Goal: Transaction & Acquisition: Purchase product/service

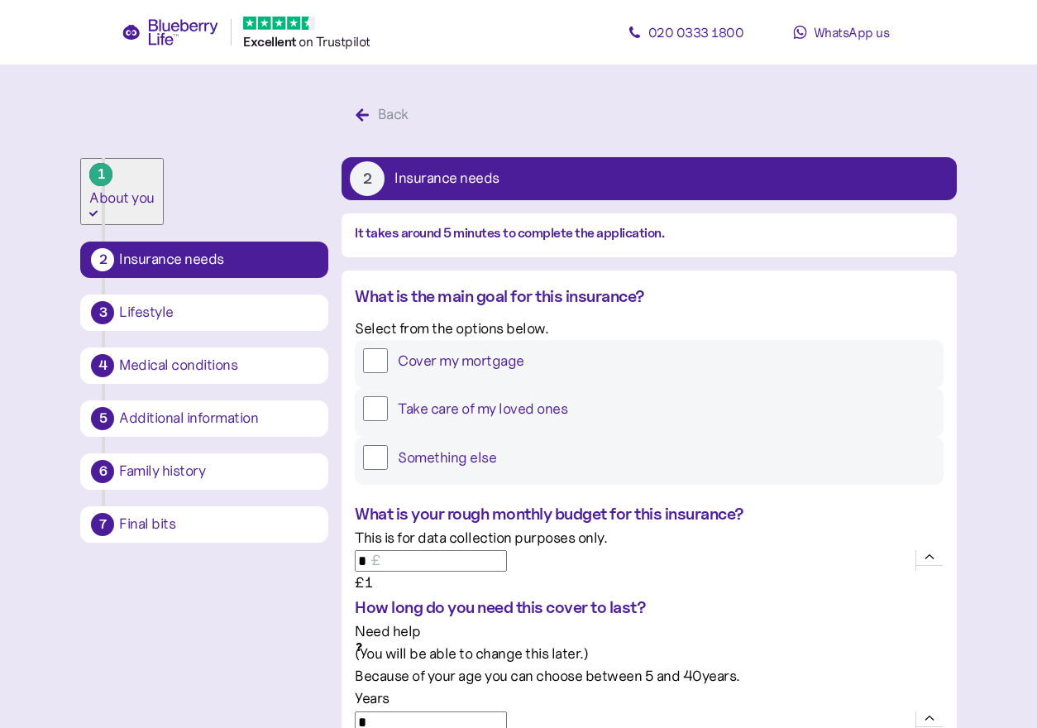
click at [511, 373] on label "Cover my mortgage" at bounding box center [661, 360] width 547 height 25
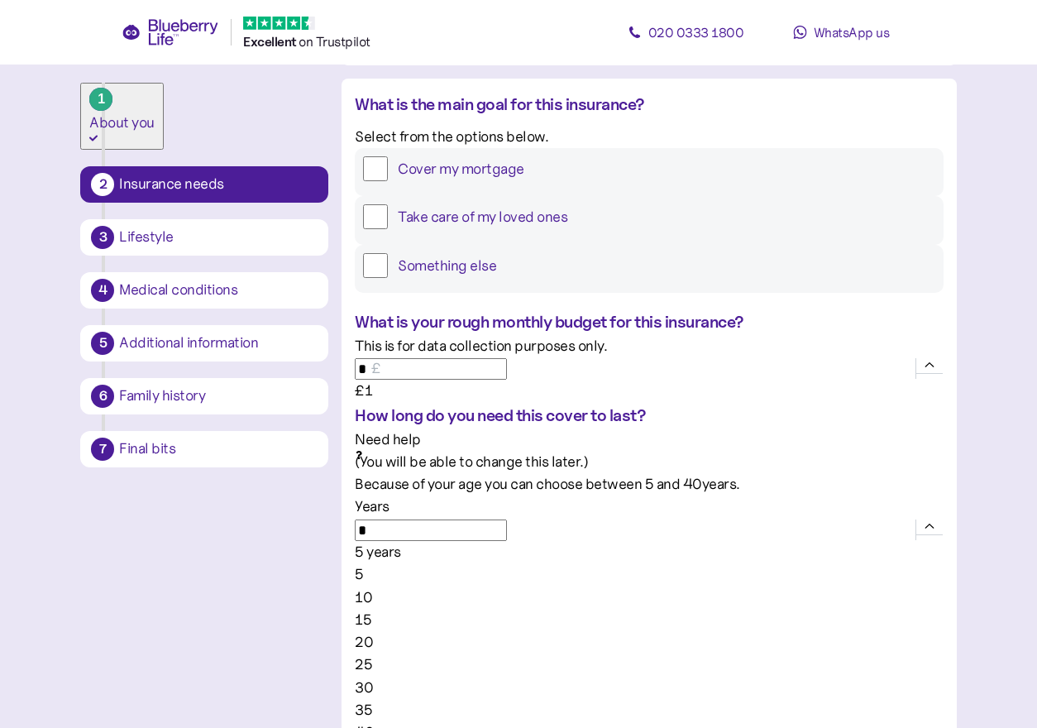
scroll to position [359, 0]
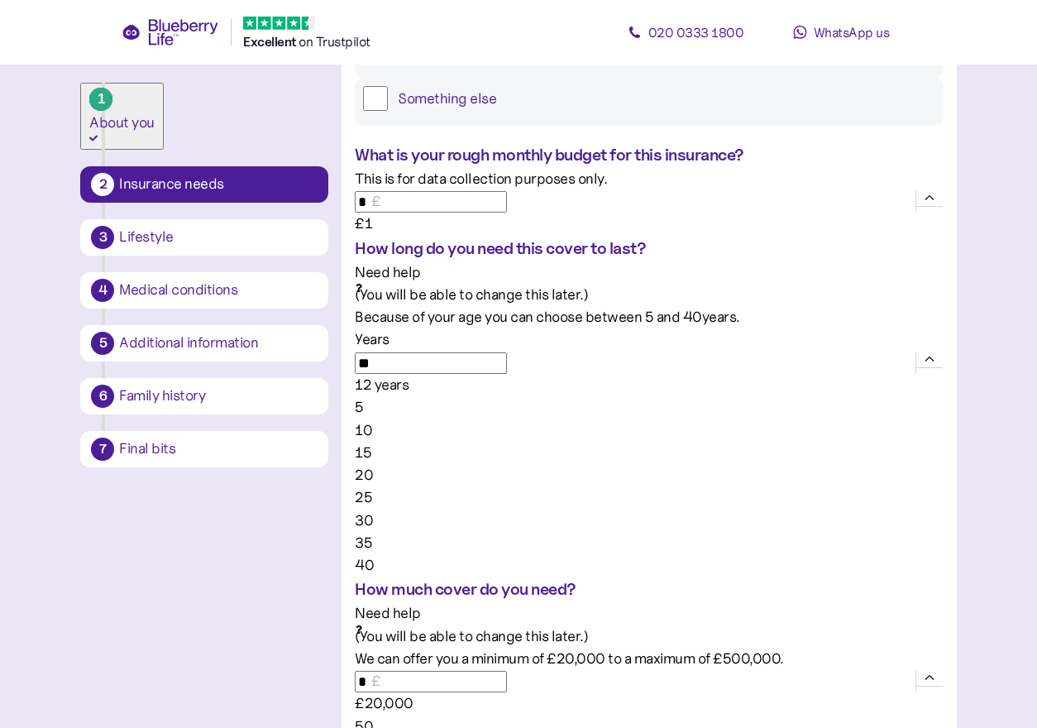
drag, startPoint x: 575, startPoint y: 356, endPoint x: 1009, endPoint y: 339, distance: 434.6
click at [1016, 335] on main "1 About you 2 Insurance needs 3 Lifestyle 4 Medical conditions 5 Additional inf…" at bounding box center [518, 516] width 1037 height 1750
type input "**"
type input "*******"
drag, startPoint x: 586, startPoint y: 541, endPoint x: 1081, endPoint y: 511, distance: 495.6
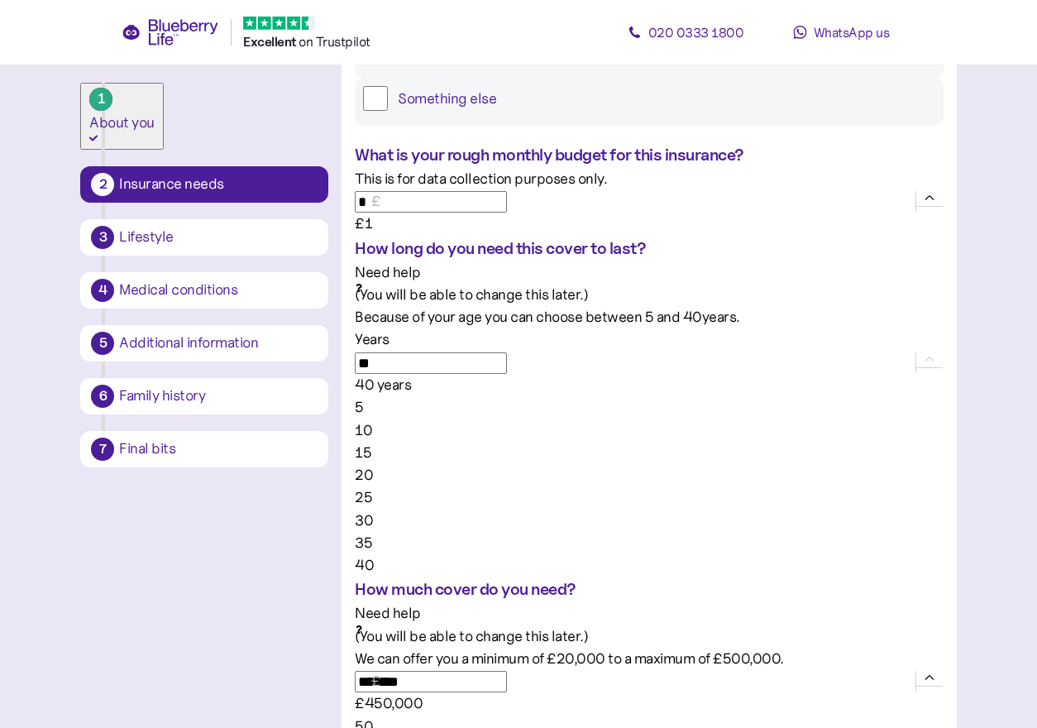
click at [1036, 511] on html "Excellent ️ on Trustpilot [PHONE_NUMBER] WhatsApp us 1 About you 2 Insurance ne…" at bounding box center [518, 516] width 1037 height 1750
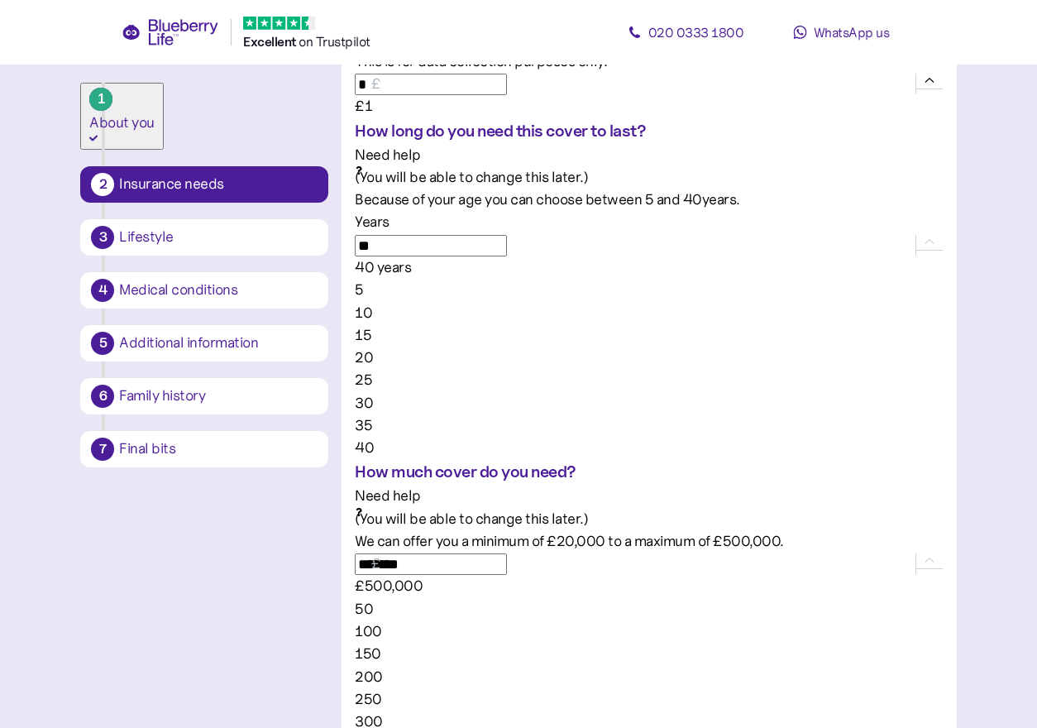
scroll to position [481, 0]
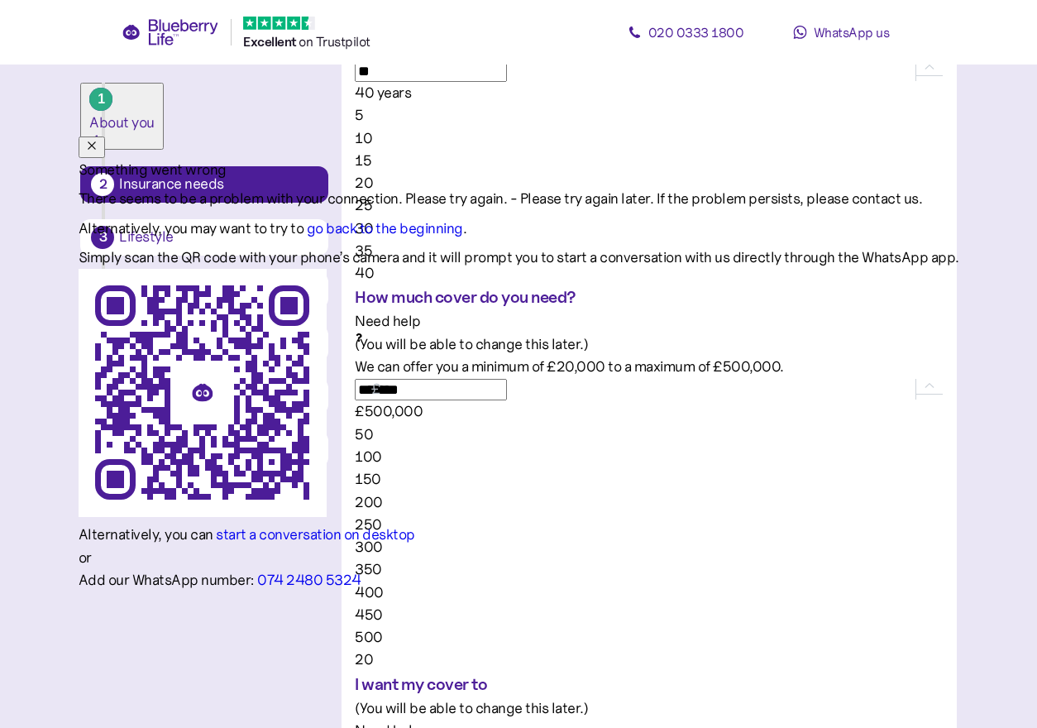
click at [98, 139] on icon "button" at bounding box center [91, 145] width 13 height 13
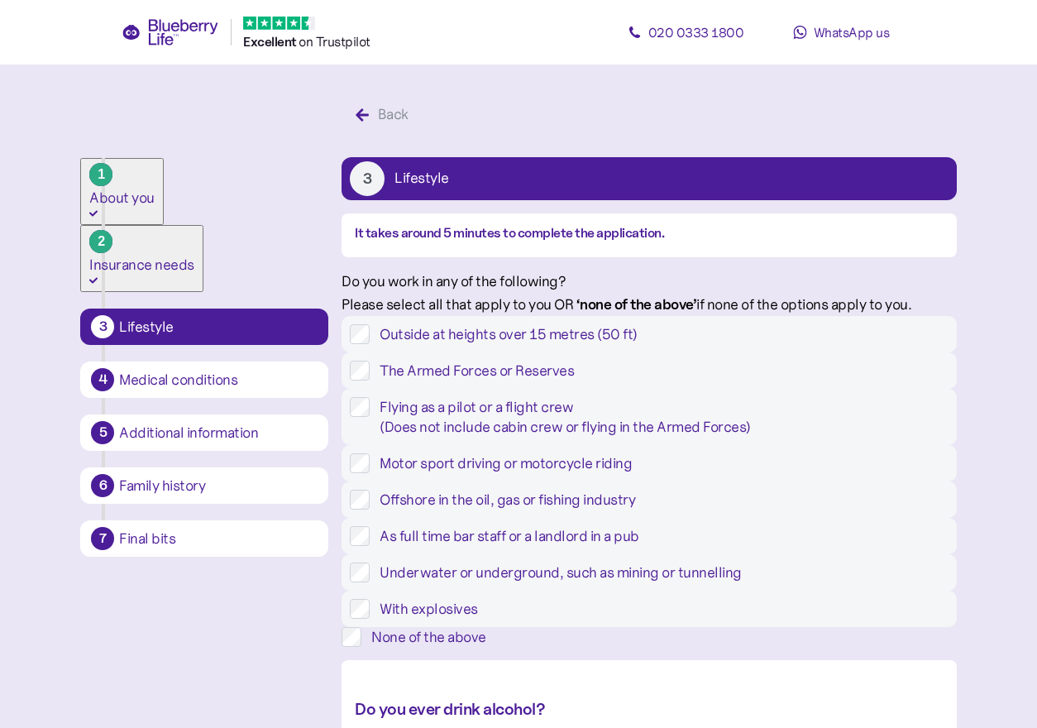
scroll to position [317, 0]
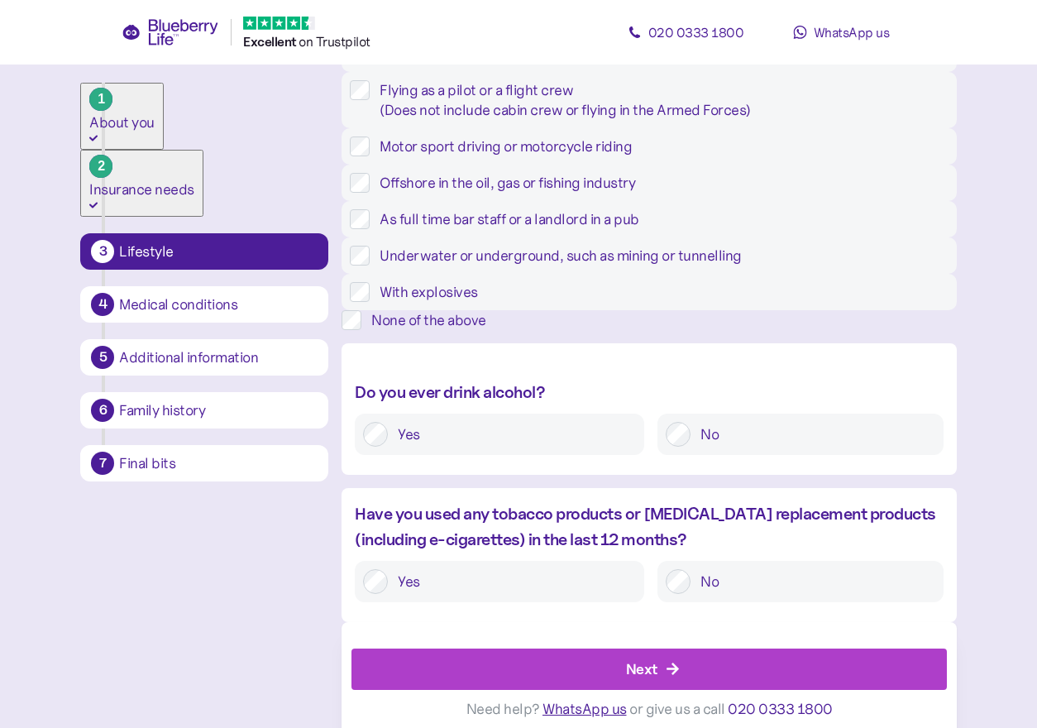
click at [459, 330] on div "None of the above" at bounding box center [663, 320] width 585 height 20
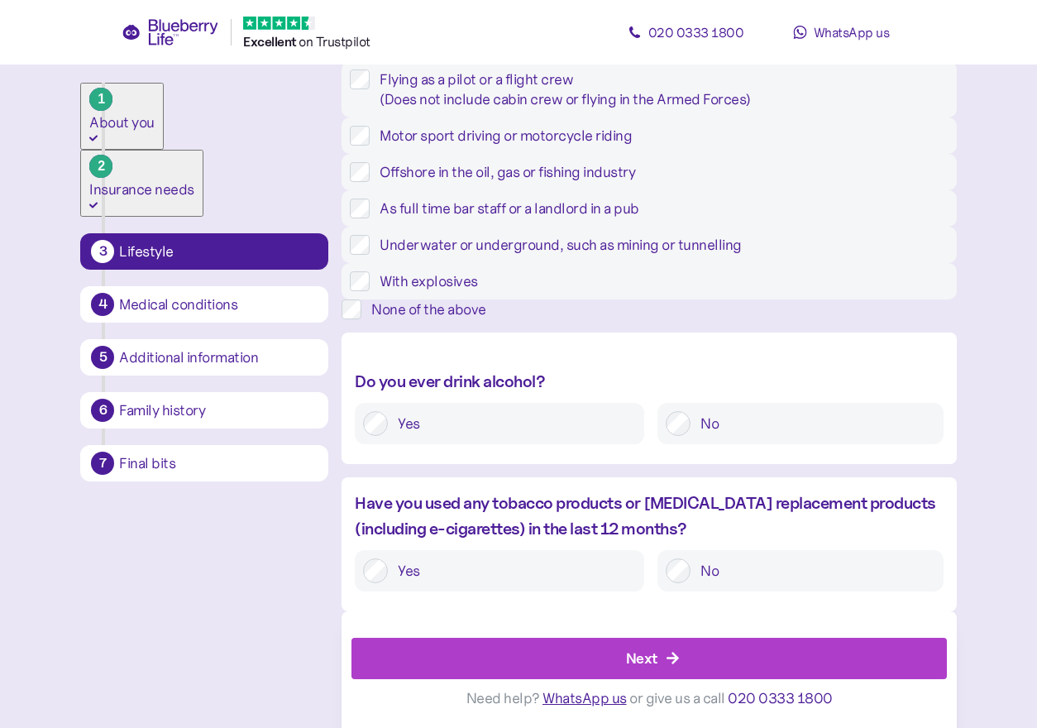
click at [655, 418] on div "Yes No" at bounding box center [649, 423] width 588 height 41
click at [665, 416] on div "No" at bounding box center [800, 423] width 285 height 41
click at [692, 432] on label "No" at bounding box center [813, 423] width 244 height 25
click at [673, 649] on div "Next" at bounding box center [653, 659] width 558 height 40
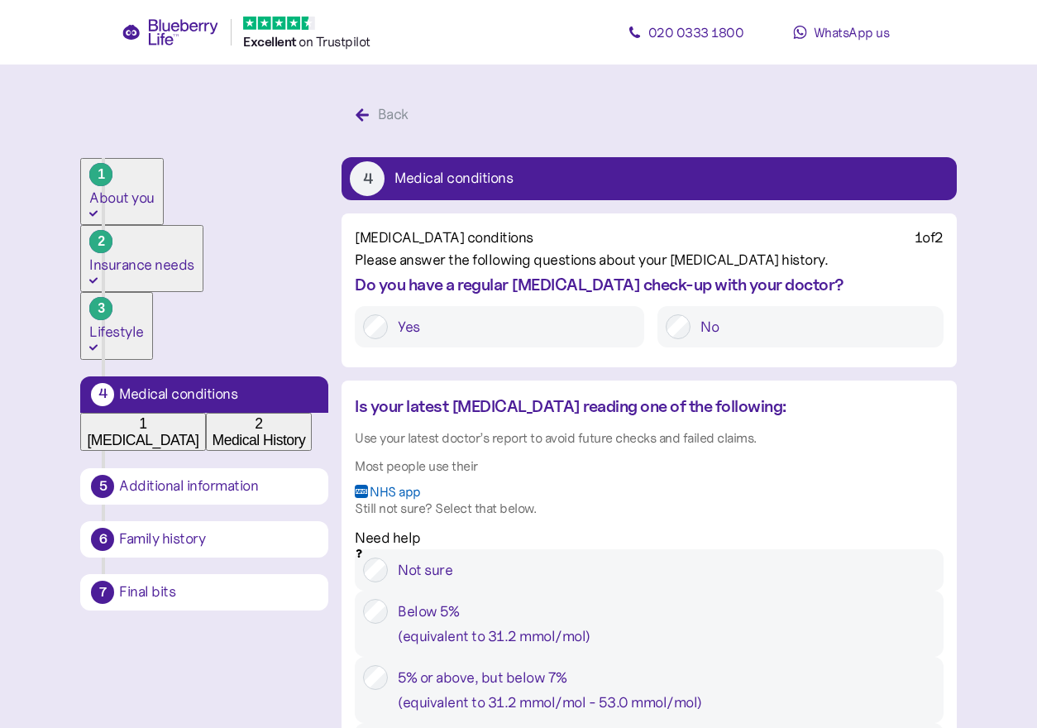
click at [580, 339] on label "Yes" at bounding box center [512, 326] width 248 height 25
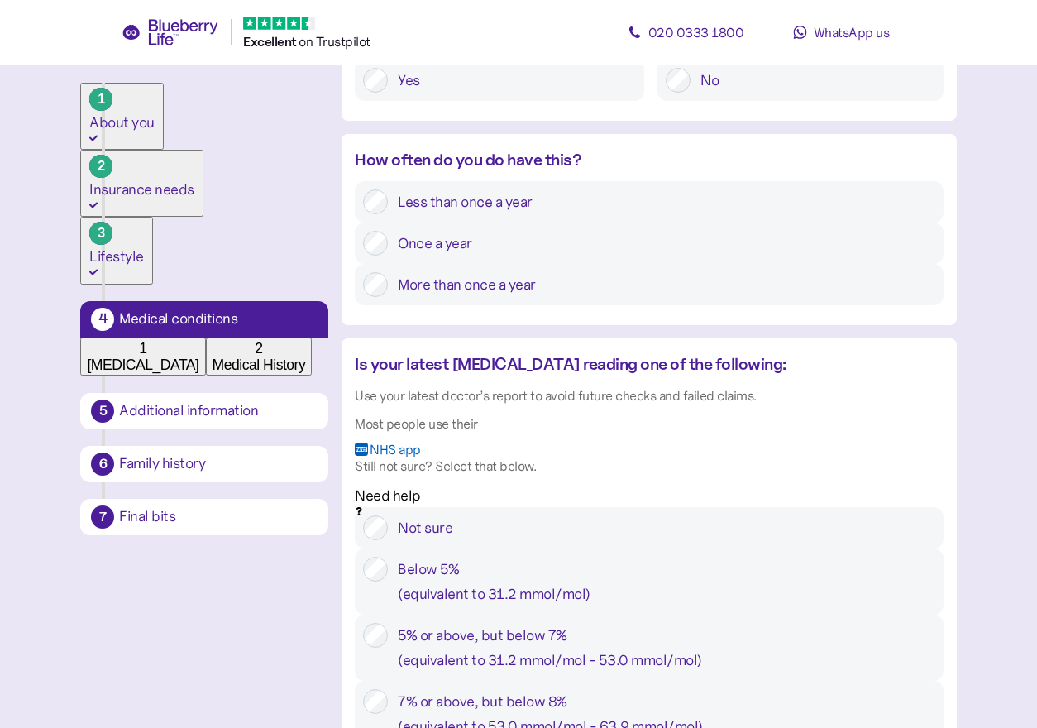
click at [572, 297] on label "More than once a year" at bounding box center [661, 284] width 547 height 25
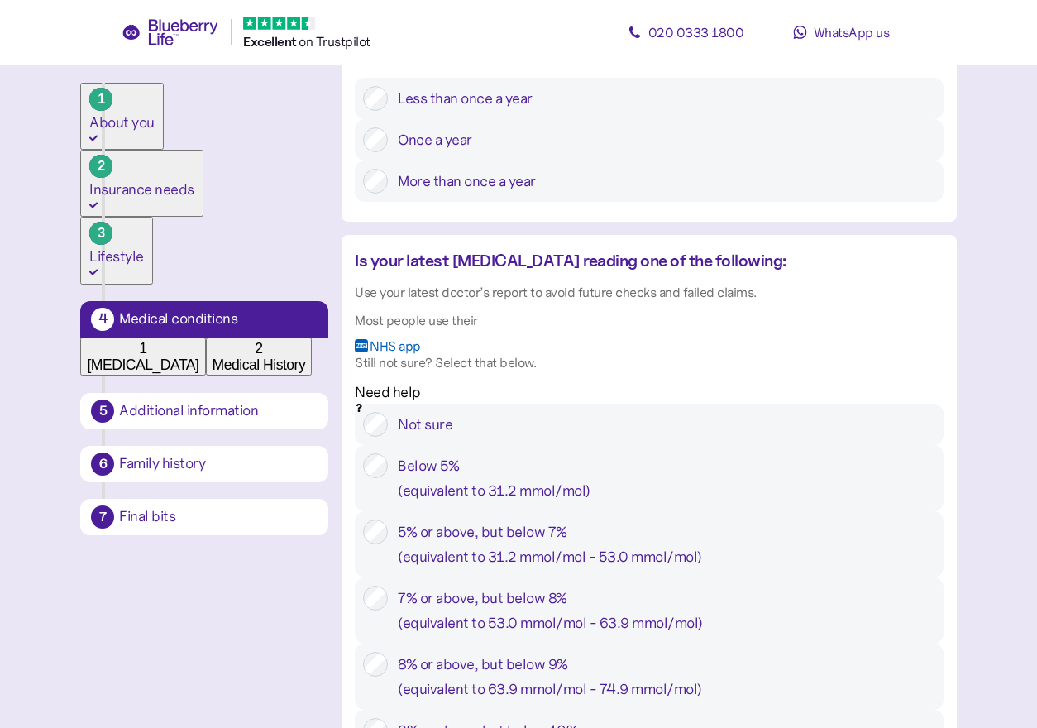
scroll to position [390, 0]
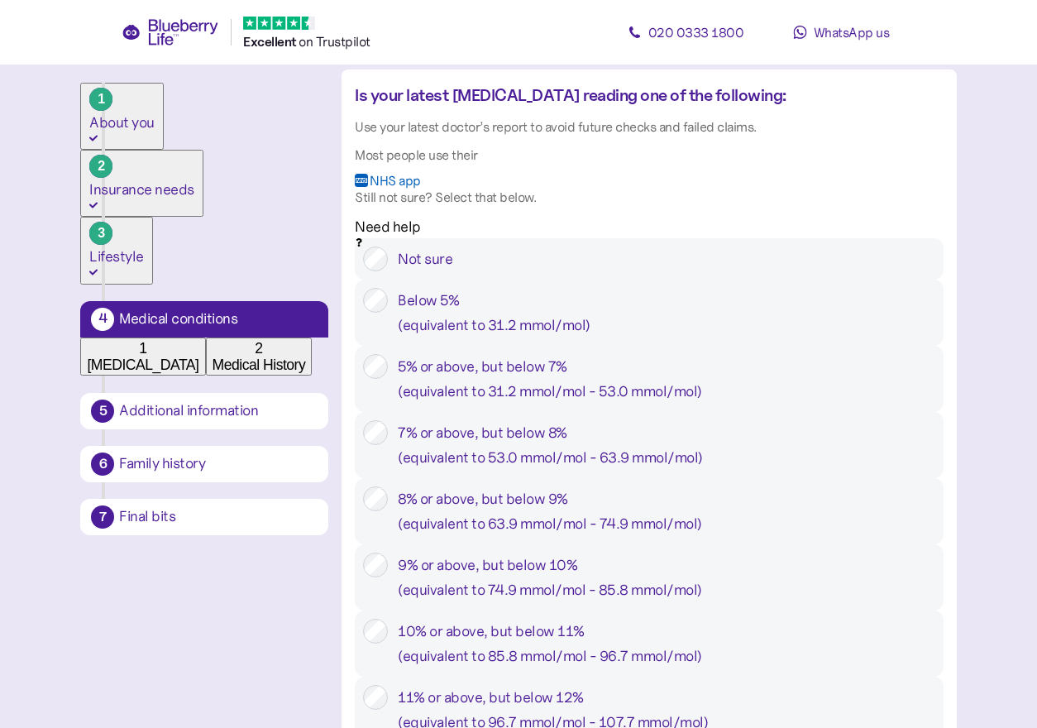
click at [497, 404] on div "( equivalent to 31.2 mmol/mol - 53.0 mmol/mol )" at bounding box center [666, 391] width 537 height 25
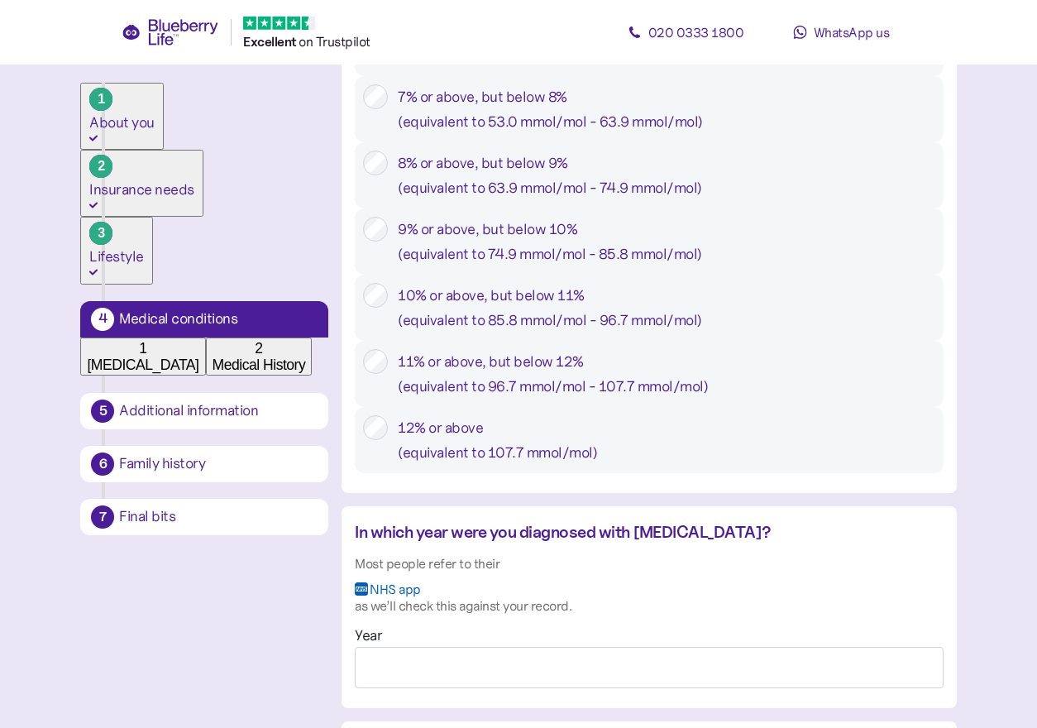
click at [506, 134] on div "7% or above, but below 8% ( equivalent to 53.0 mmol/mol - 63.9 mmol/mol )" at bounding box center [666, 109] width 537 height 50
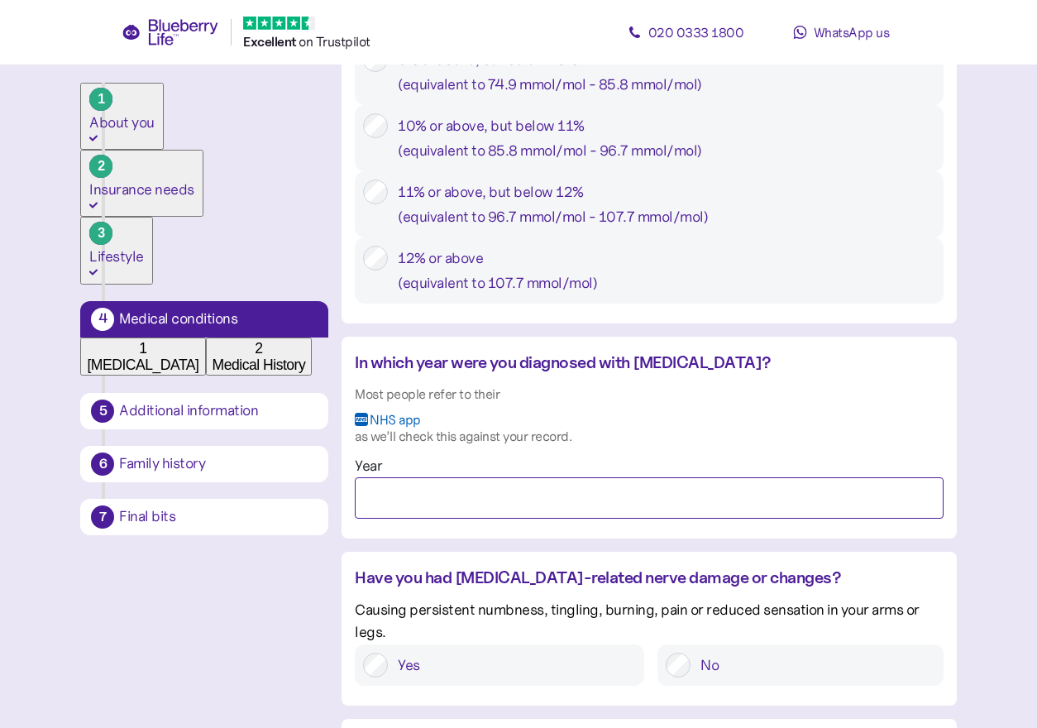
click at [505, 519] on input "Year" at bounding box center [649, 497] width 588 height 41
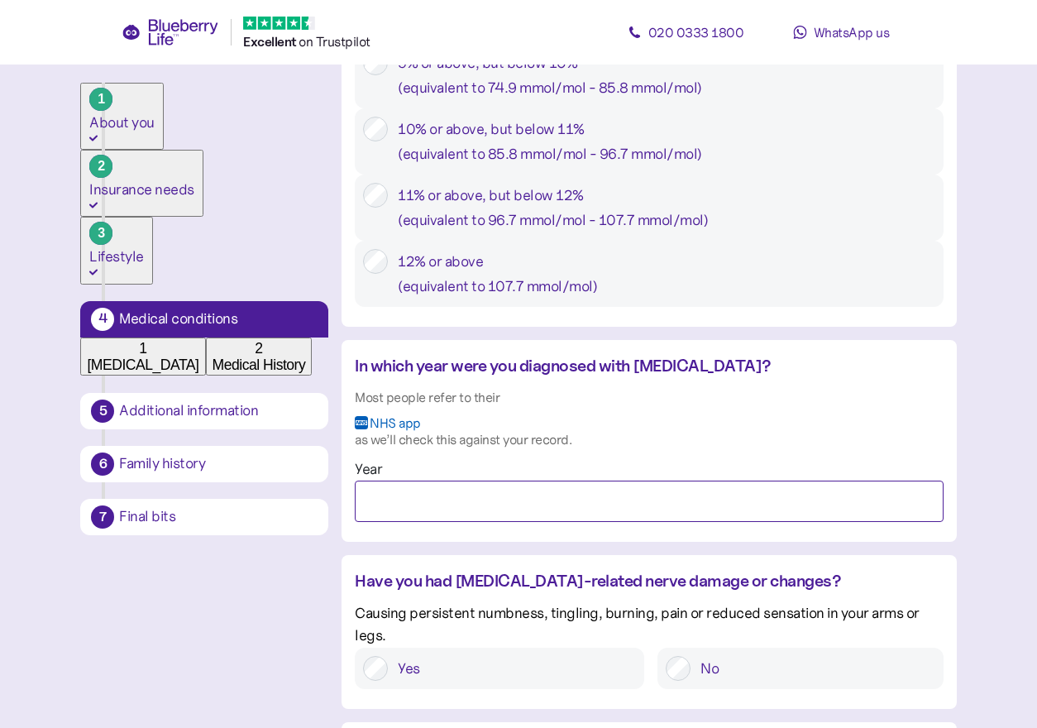
scroll to position [1015, 0]
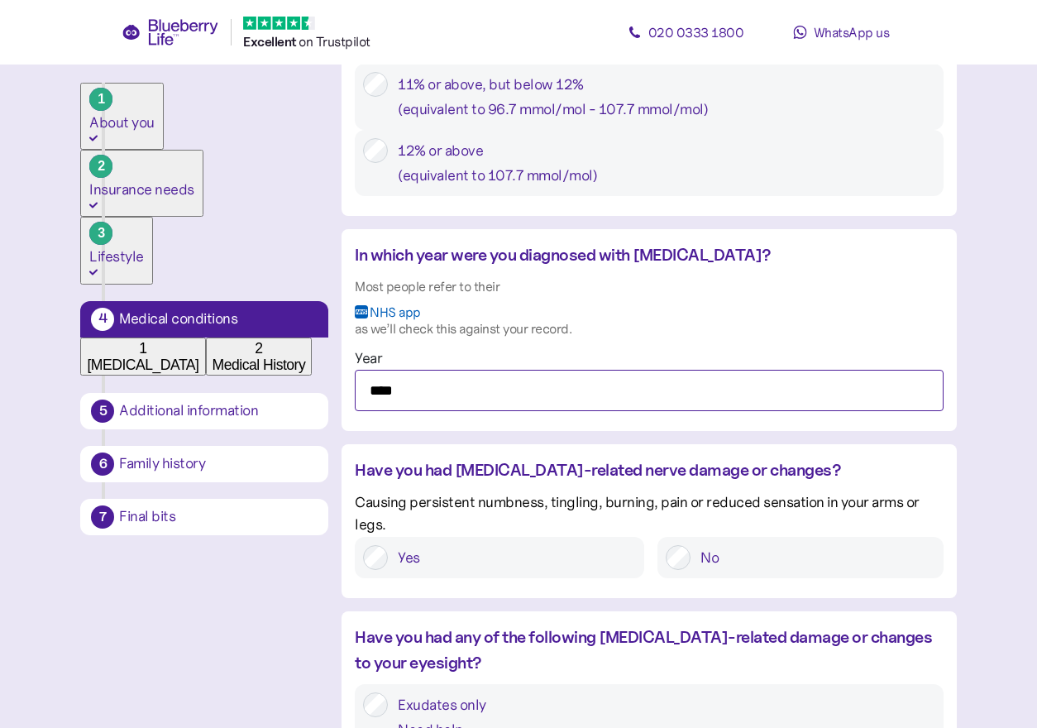
type input "****"
click at [717, 578] on div "No" at bounding box center [800, 557] width 285 height 41
click at [719, 570] on label "No" at bounding box center [813, 557] width 244 height 25
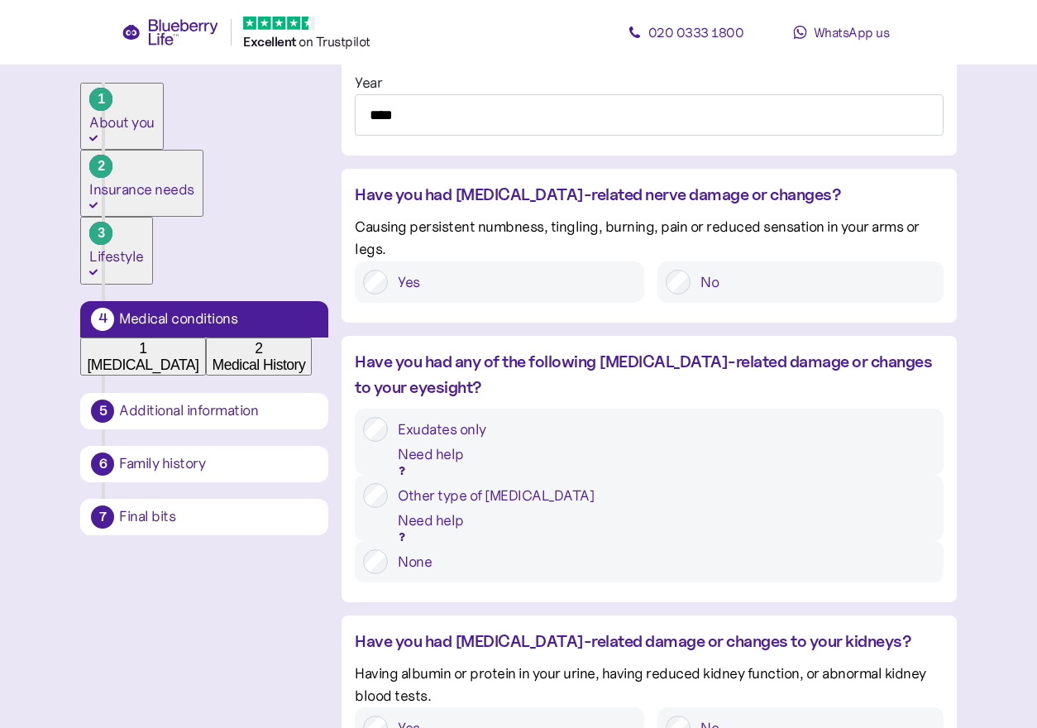
click at [615, 574] on label "None" at bounding box center [661, 561] width 547 height 25
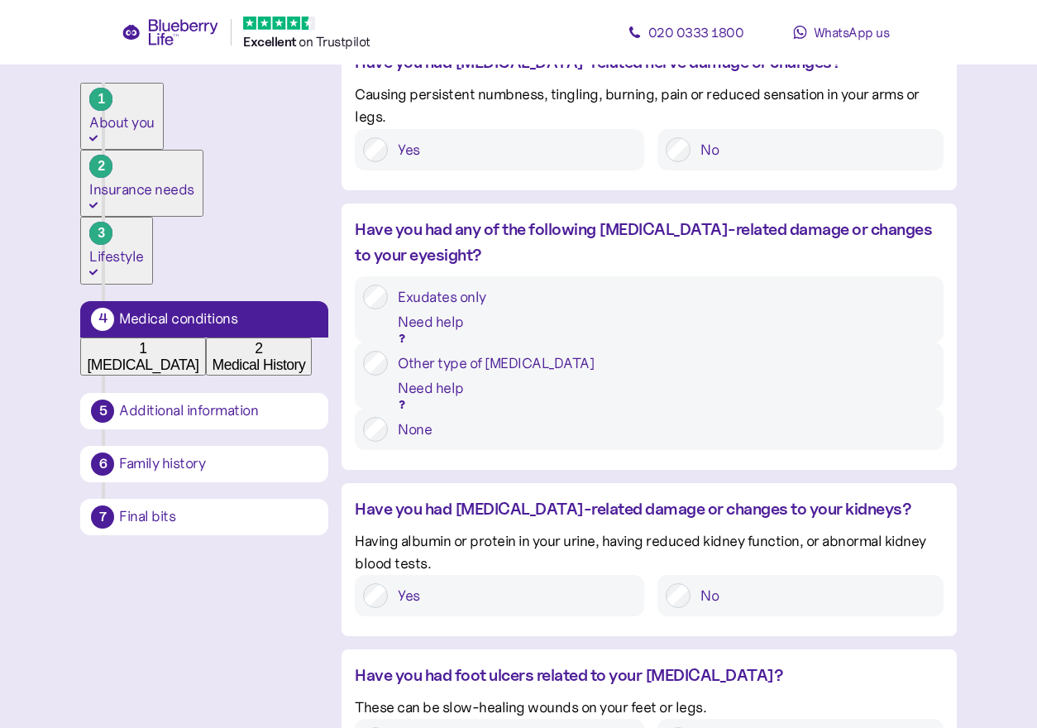
click at [709, 608] on label "No" at bounding box center [813, 595] width 244 height 25
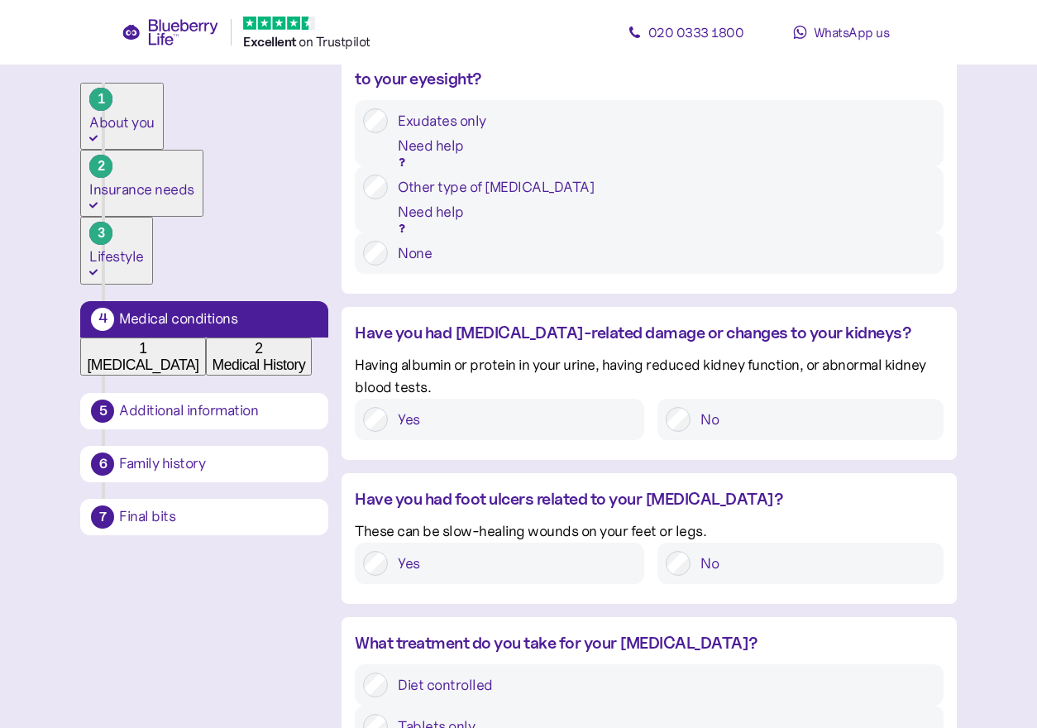
scroll to position [1779, 0]
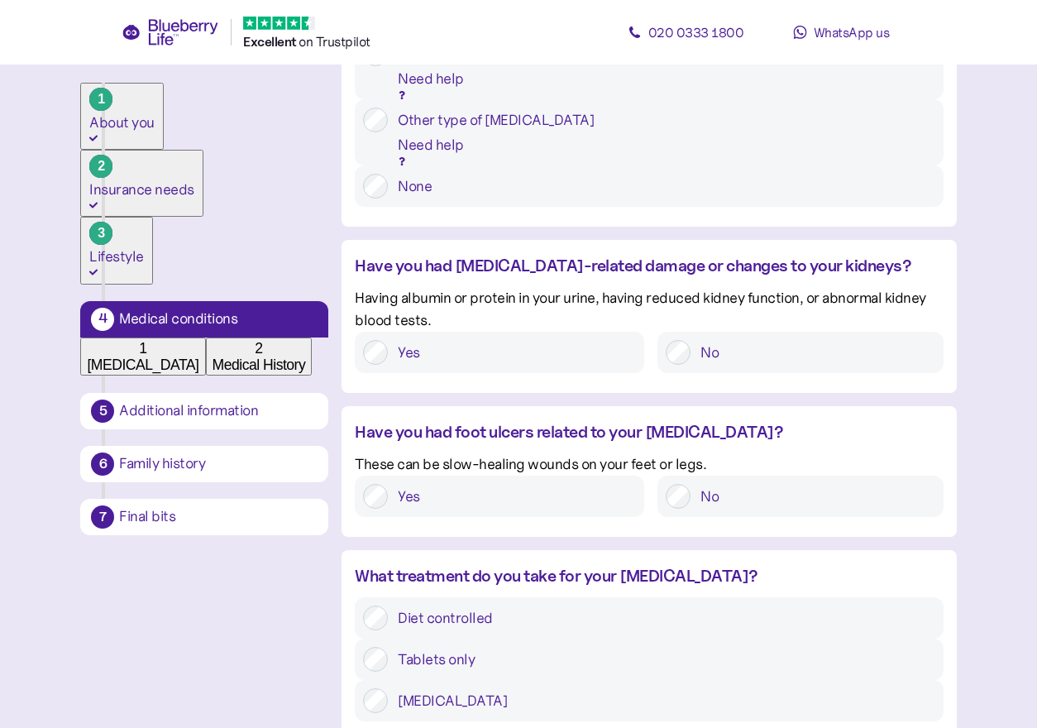
click at [752, 506] on label "No" at bounding box center [813, 496] width 244 height 25
click at [514, 616] on div "Diet controlled" at bounding box center [649, 617] width 588 height 41
click at [510, 625] on label "Diet controlled" at bounding box center [661, 618] width 547 height 25
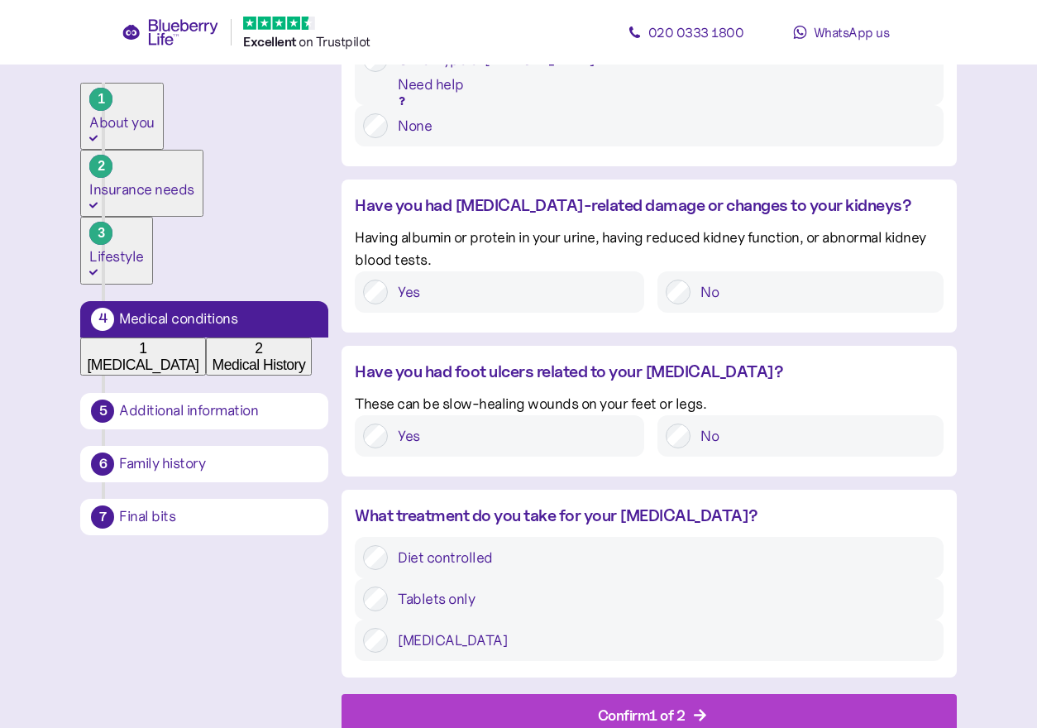
click at [558, 695] on div "Confirm 1 of 2" at bounding box center [652, 715] width 577 height 40
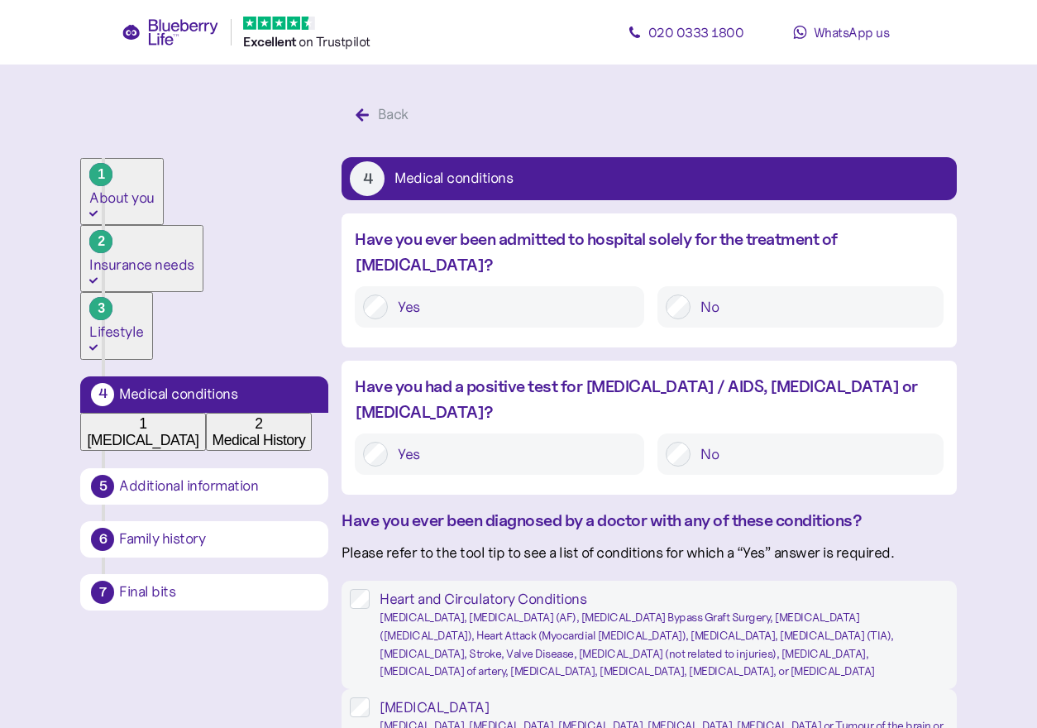
click at [716, 294] on div "No" at bounding box center [800, 306] width 285 height 41
click at [686, 294] on div at bounding box center [678, 306] width 25 height 25
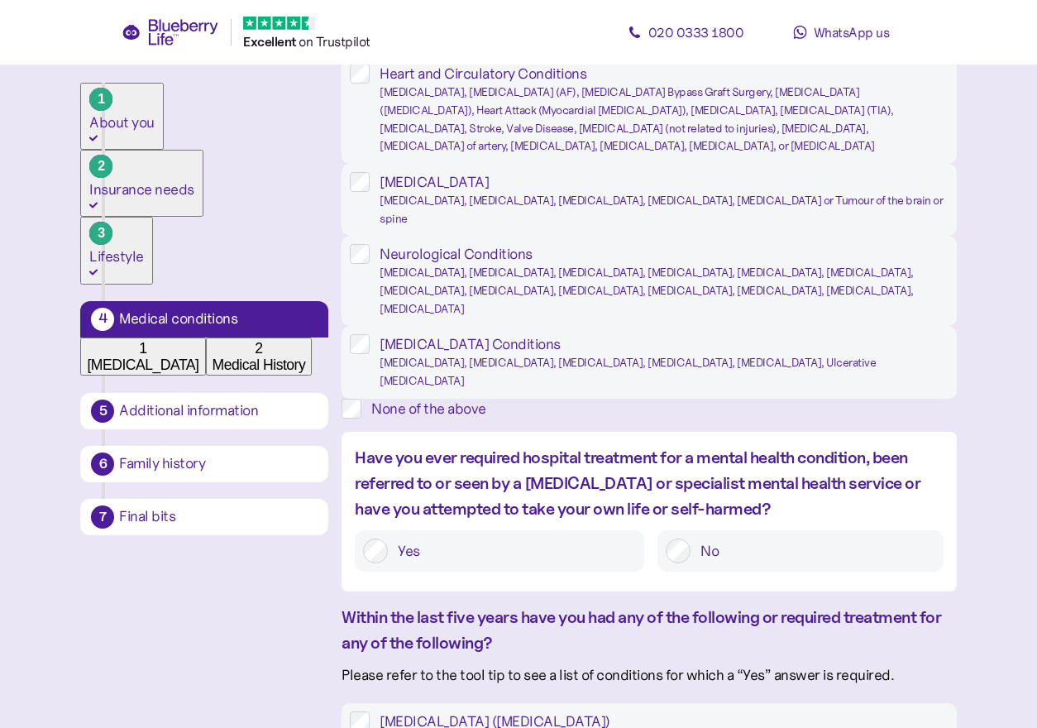
scroll to position [534, 0]
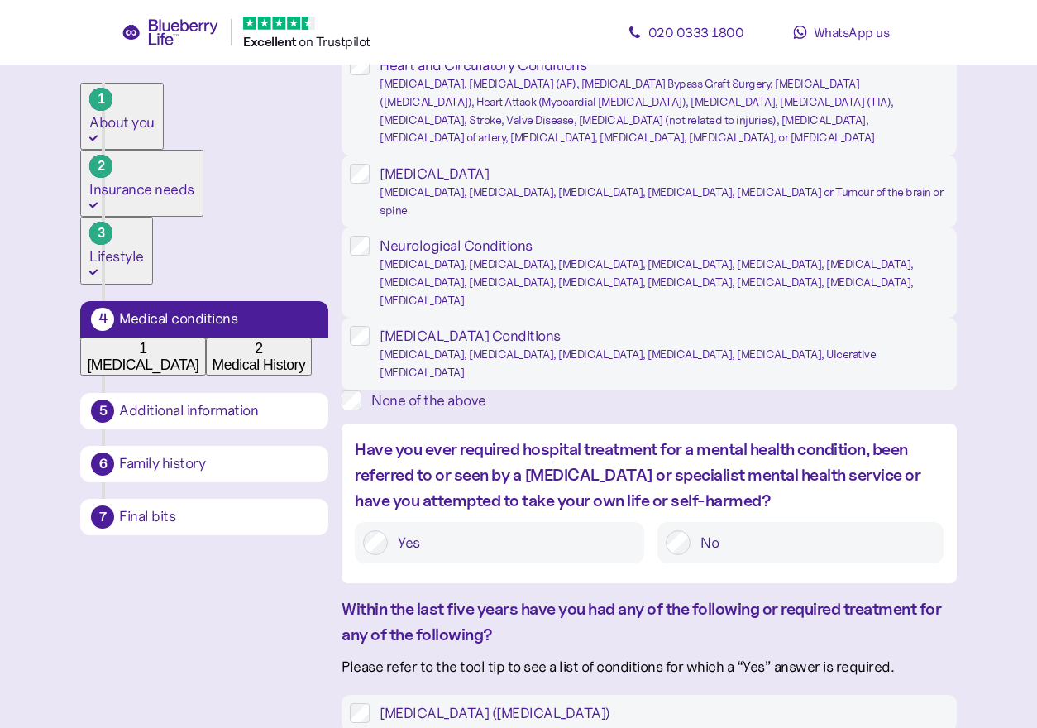
click at [520, 410] on div "None of the above" at bounding box center [663, 400] width 585 height 20
click at [704, 563] on div "No" at bounding box center [800, 542] width 285 height 41
click at [697, 555] on label "No" at bounding box center [813, 542] width 244 height 25
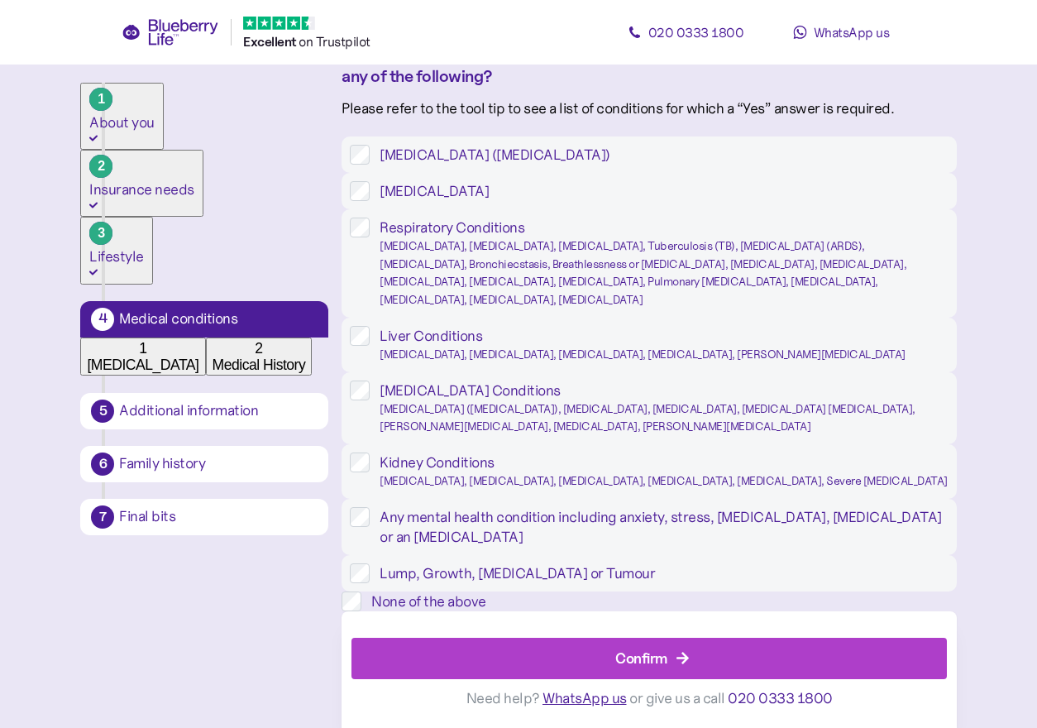
scroll to position [1516, 0]
click at [606, 591] on div "None of the above" at bounding box center [663, 601] width 585 height 20
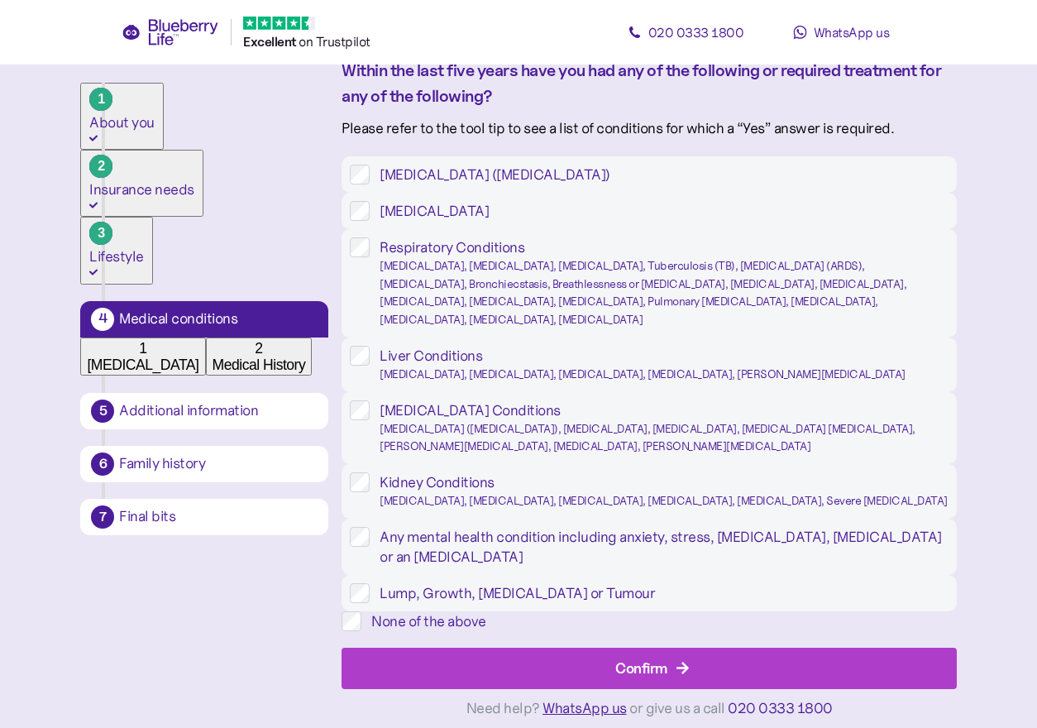
click at [595, 653] on div "Confirm" at bounding box center [652, 669] width 577 height 40
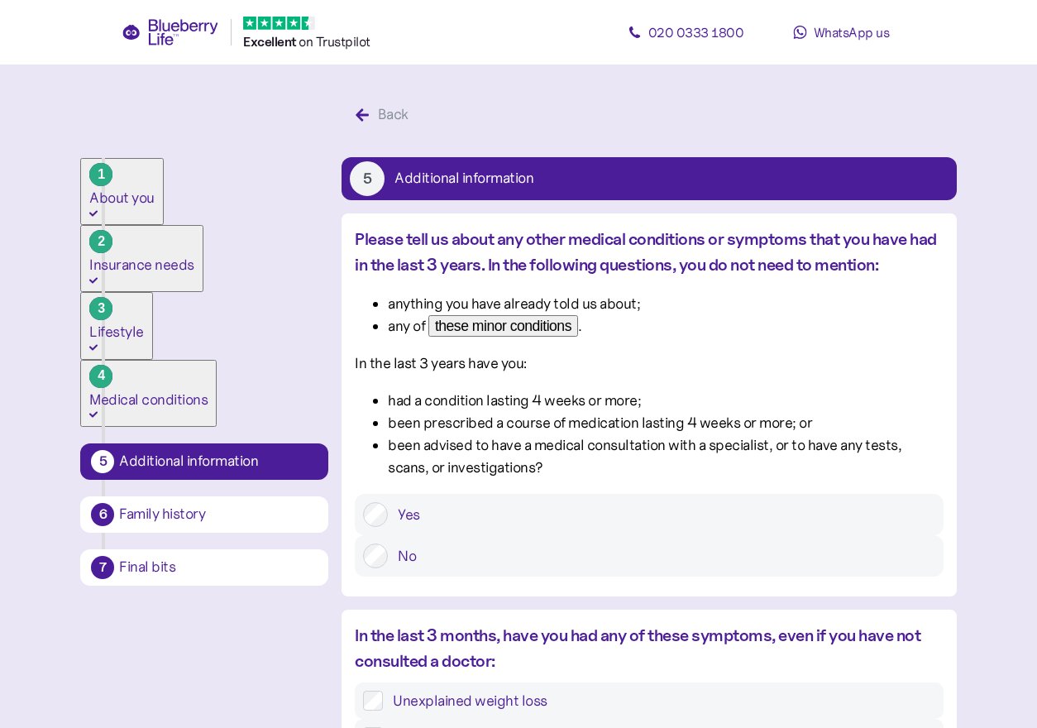
click at [716, 556] on label "No" at bounding box center [661, 555] width 547 height 25
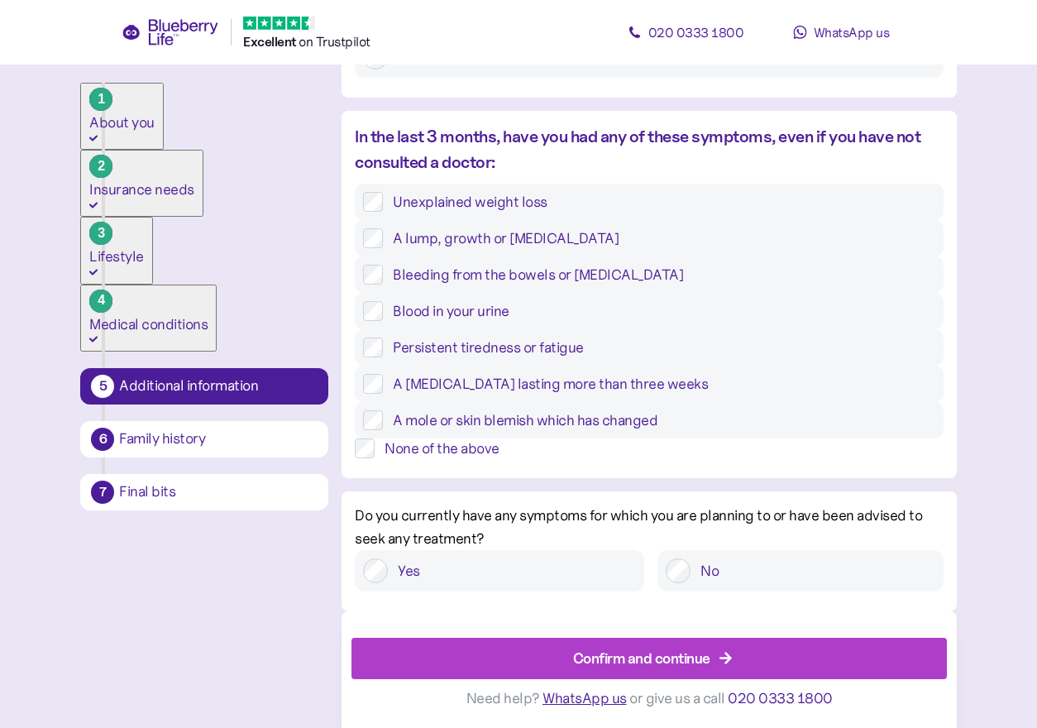
scroll to position [633, 0]
click at [509, 438] on div "None of the above" at bounding box center [649, 448] width 588 height 20
click at [518, 438] on div "None of the above" at bounding box center [664, 448] width 558 height 20
click at [692, 586] on div "No" at bounding box center [800, 570] width 285 height 41
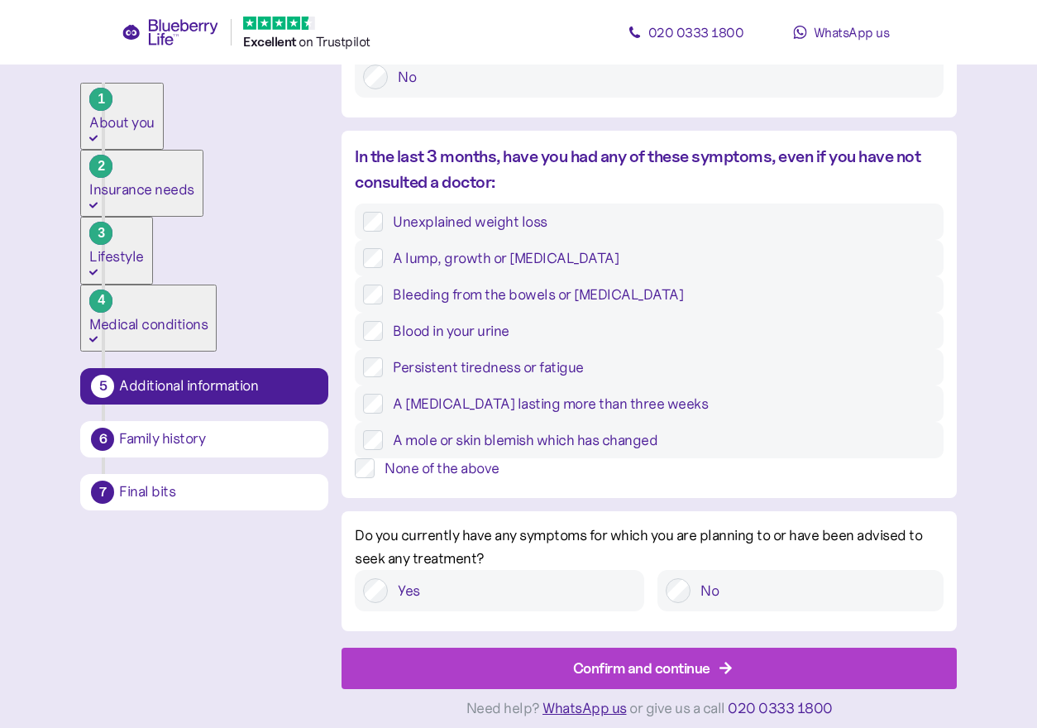
click at [671, 649] on span "Confirm and continue" at bounding box center [641, 669] width 137 height 40
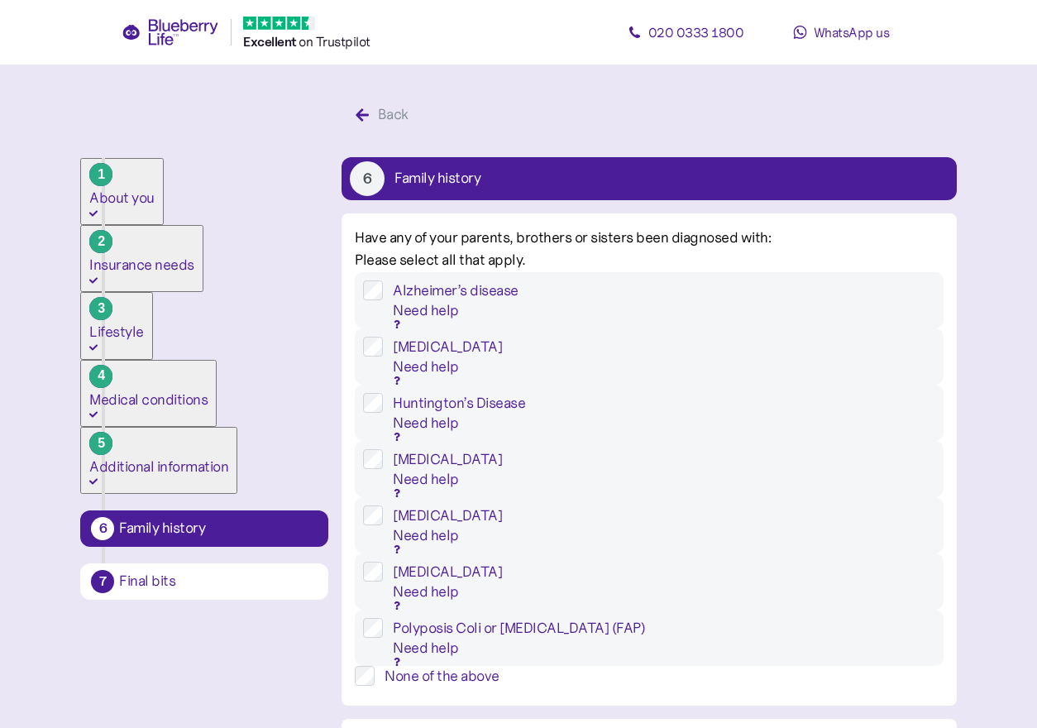
click at [632, 666] on div "None of the above" at bounding box center [664, 676] width 558 height 20
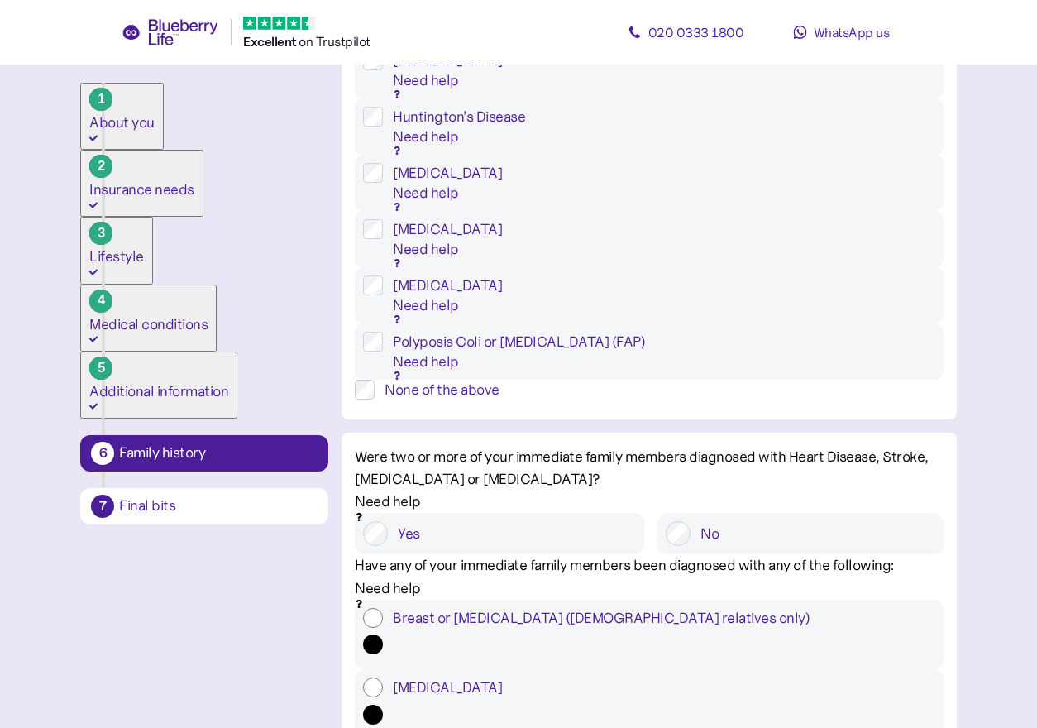
scroll to position [410, 0]
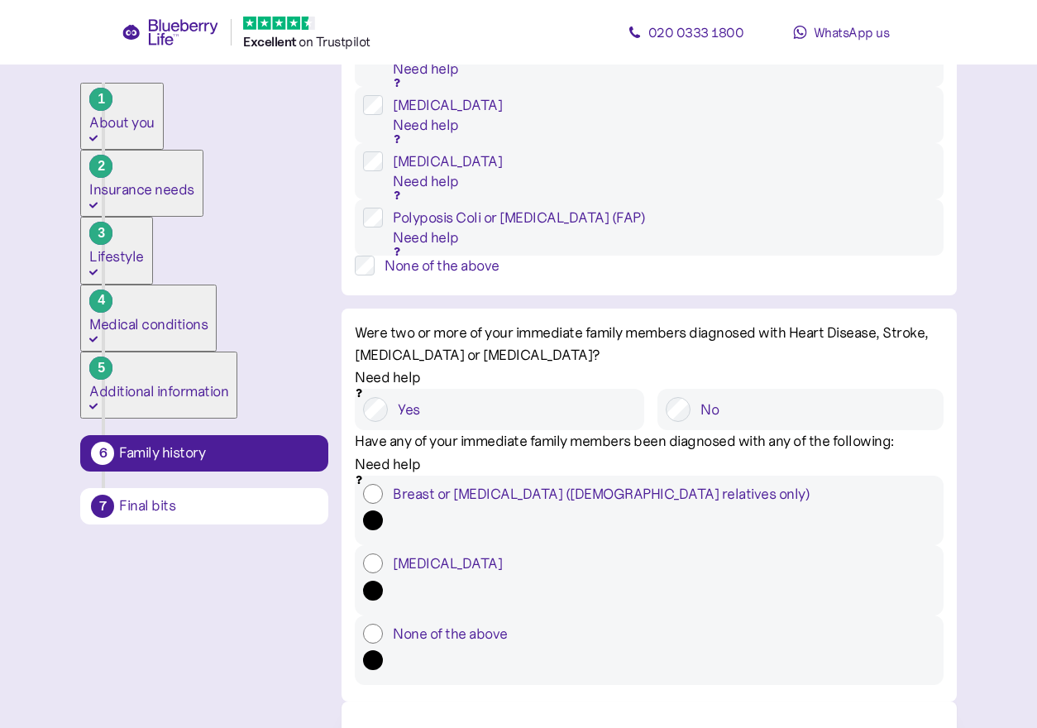
click at [752, 397] on label "No" at bounding box center [813, 409] width 244 height 25
click at [545, 624] on label "None of the above" at bounding box center [659, 634] width 552 height 20
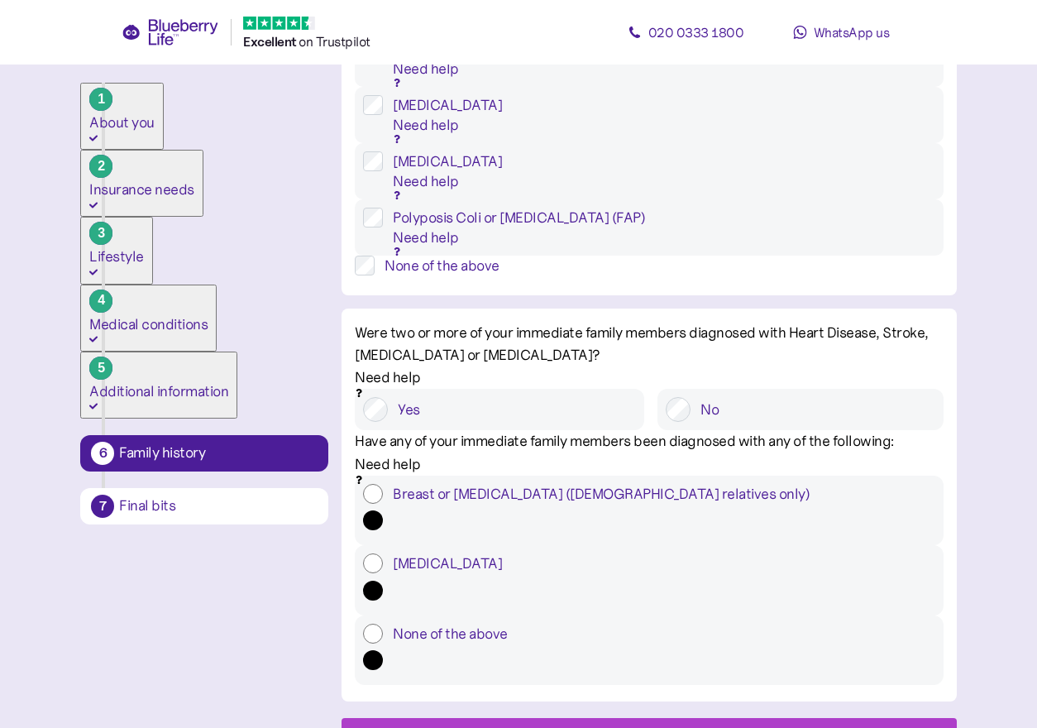
click at [543, 719] on div "Confirm and continue" at bounding box center [652, 739] width 577 height 40
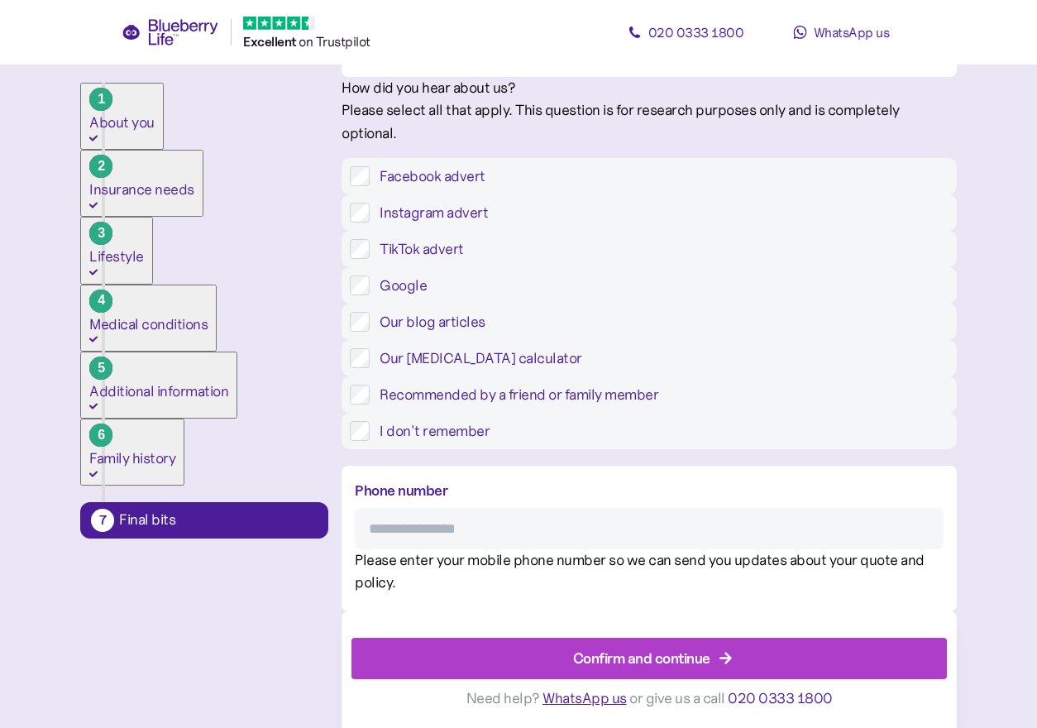
scroll to position [599, 0]
click at [572, 544] on input "Phone number" at bounding box center [649, 528] width 588 height 41
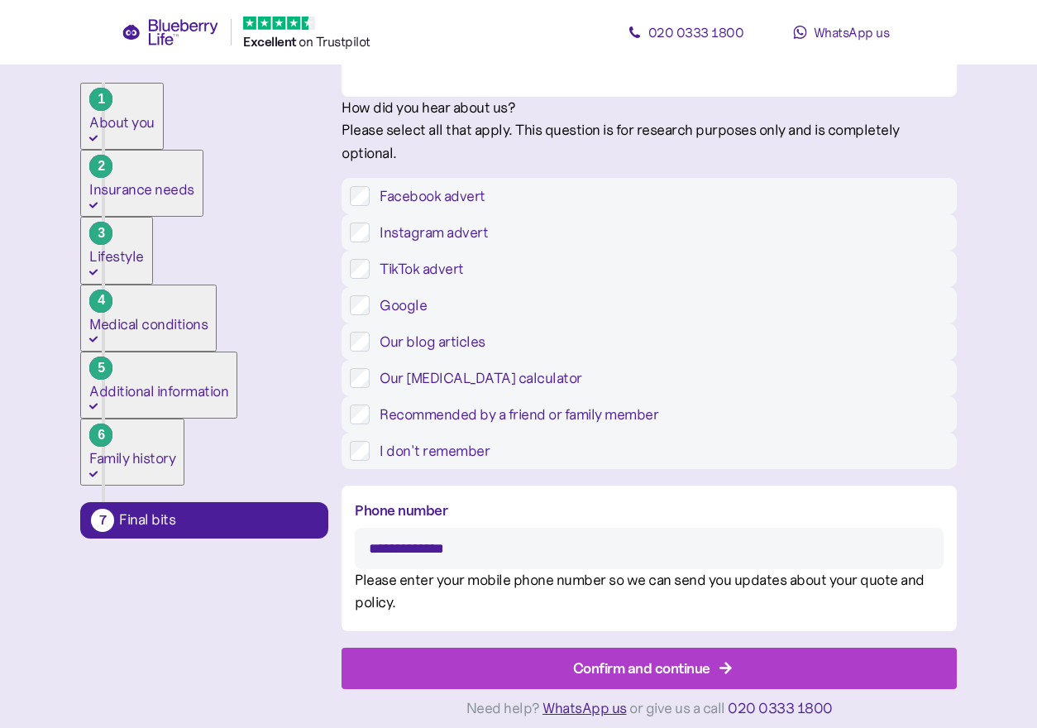
type input "**********"
click at [579, 657] on div "Confirm and continue" at bounding box center [641, 668] width 137 height 22
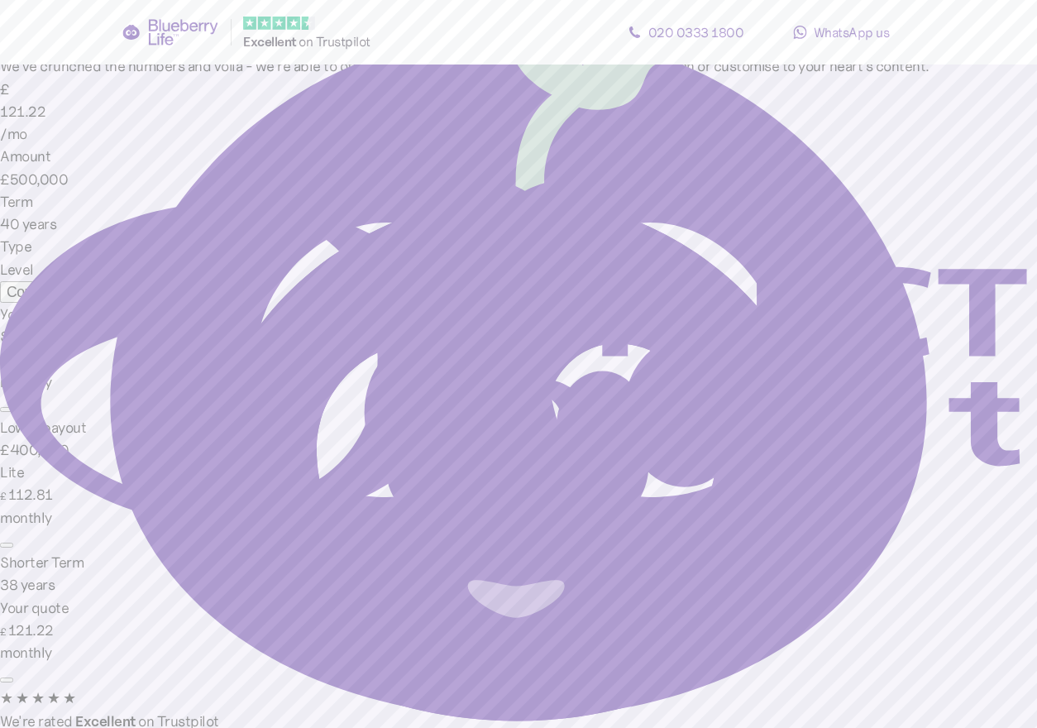
click at [61, 300] on div "Continue" at bounding box center [34, 292] width 55 height 17
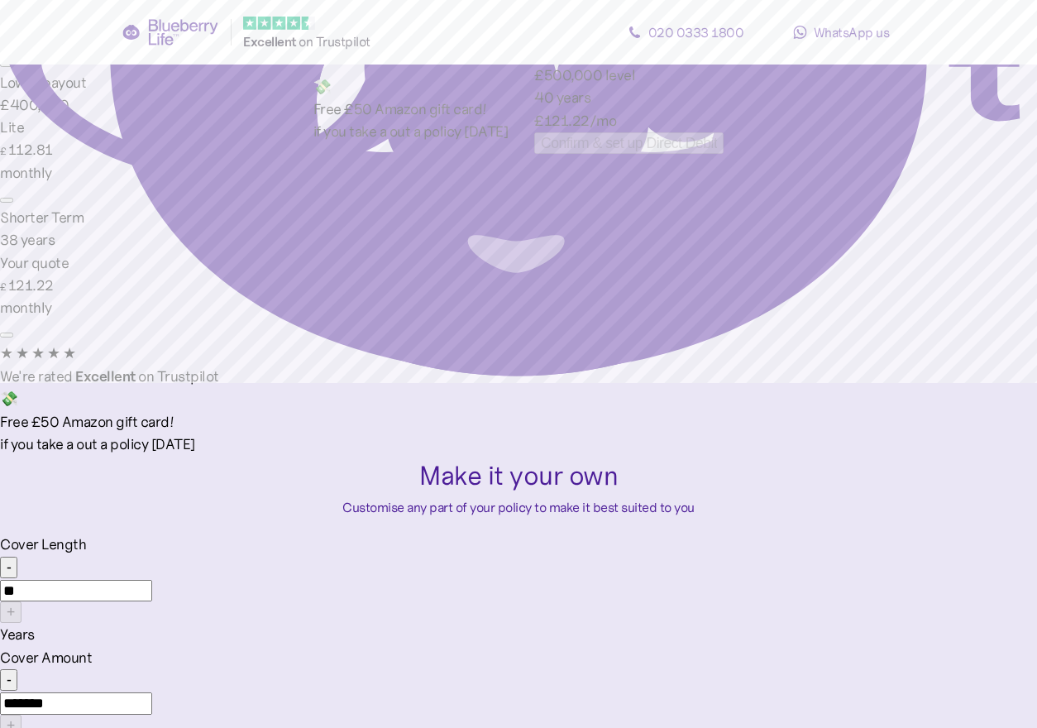
scroll to position [346, 0]
type input "***"
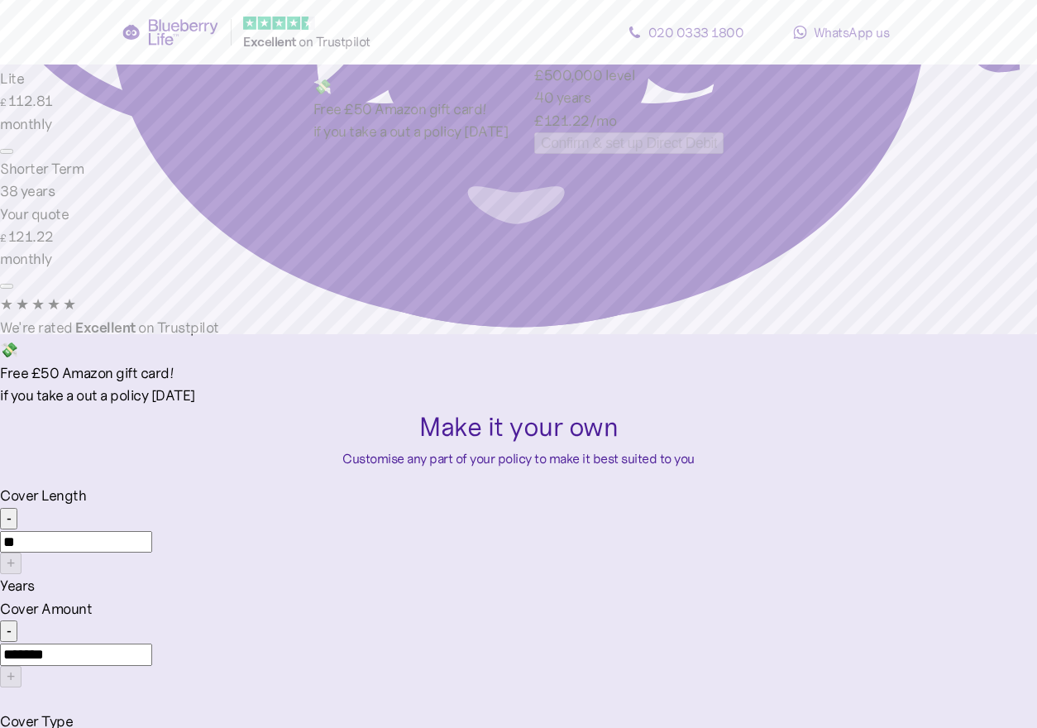
scroll to position [399, 0]
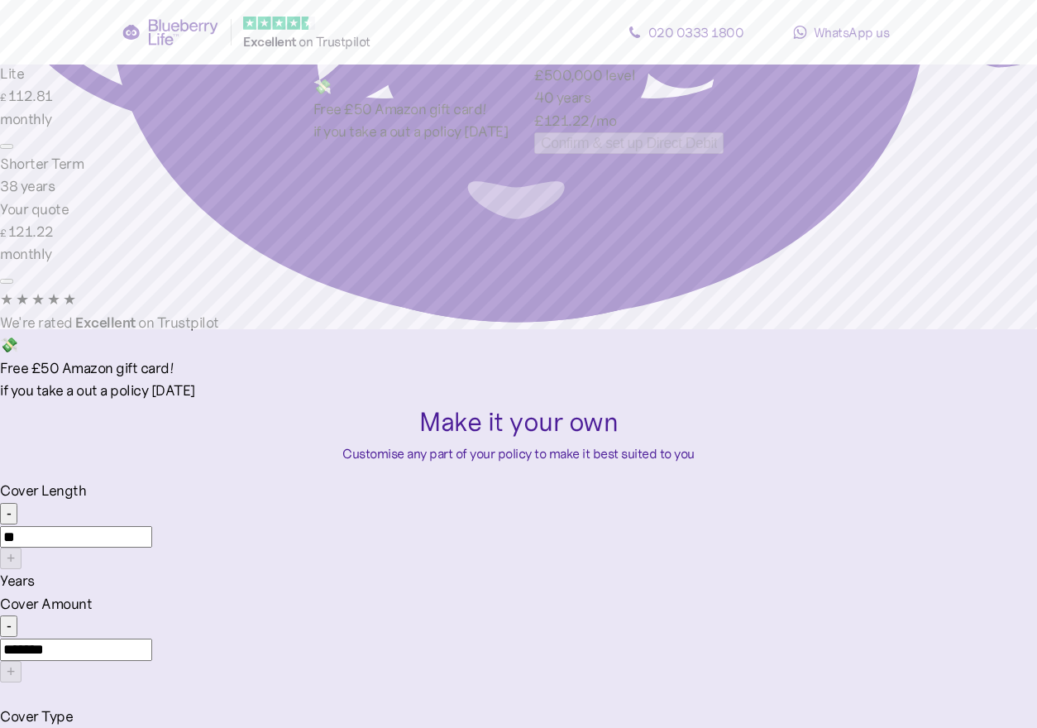
type textarea "*"
type input "**********"
type textarea "**********"
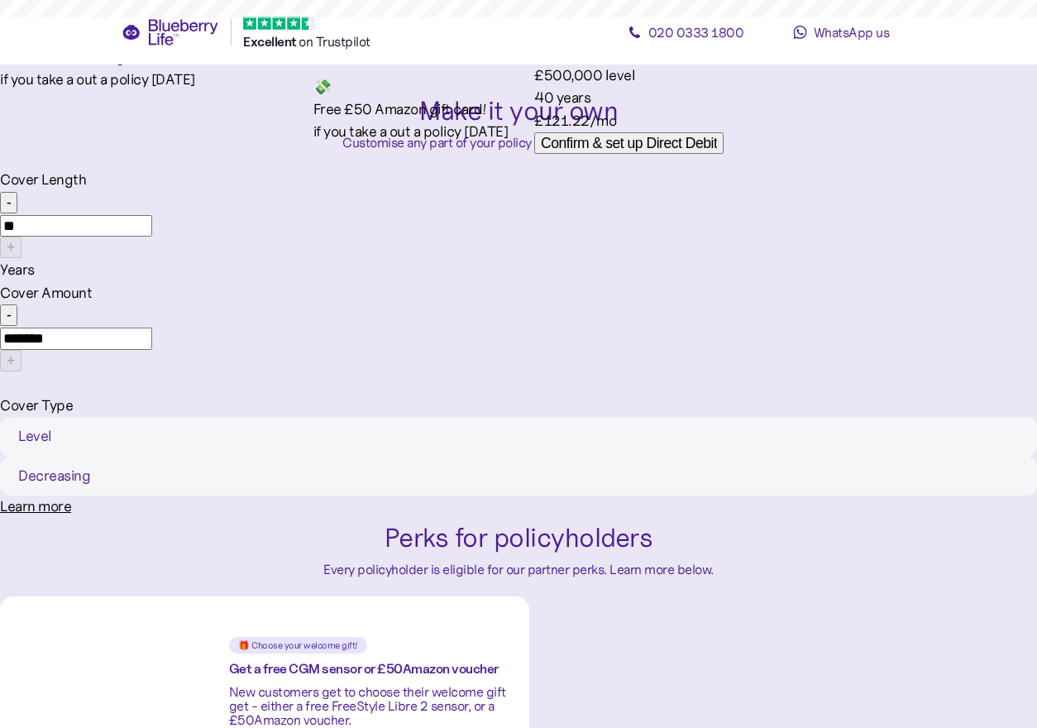
scroll to position [855, 0]
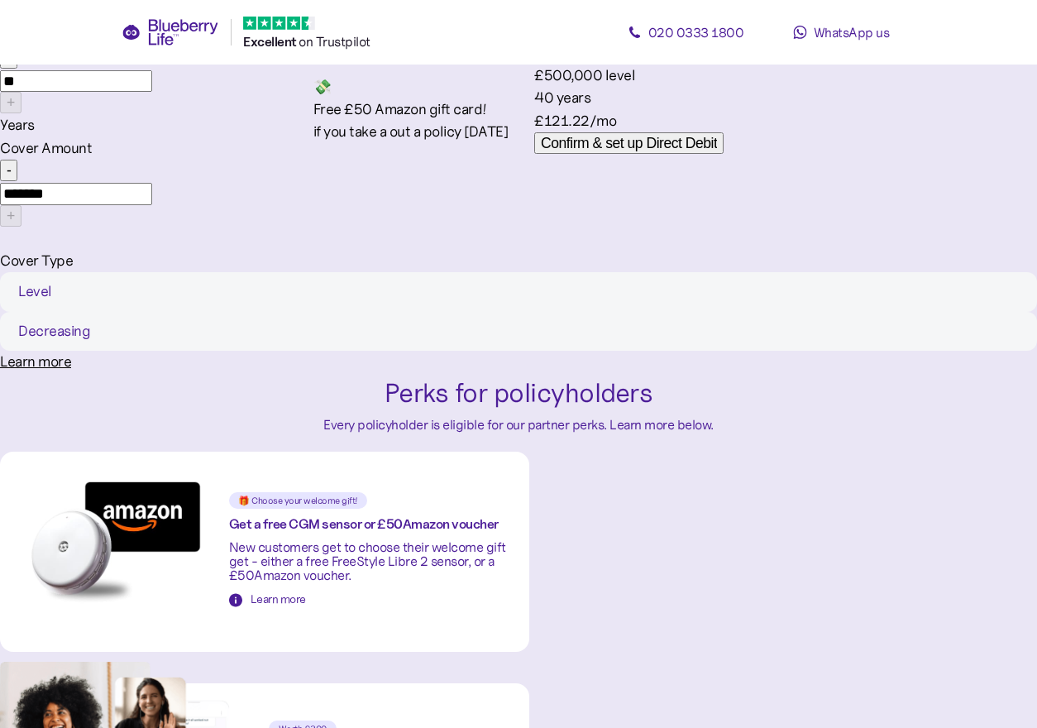
type input "**********"
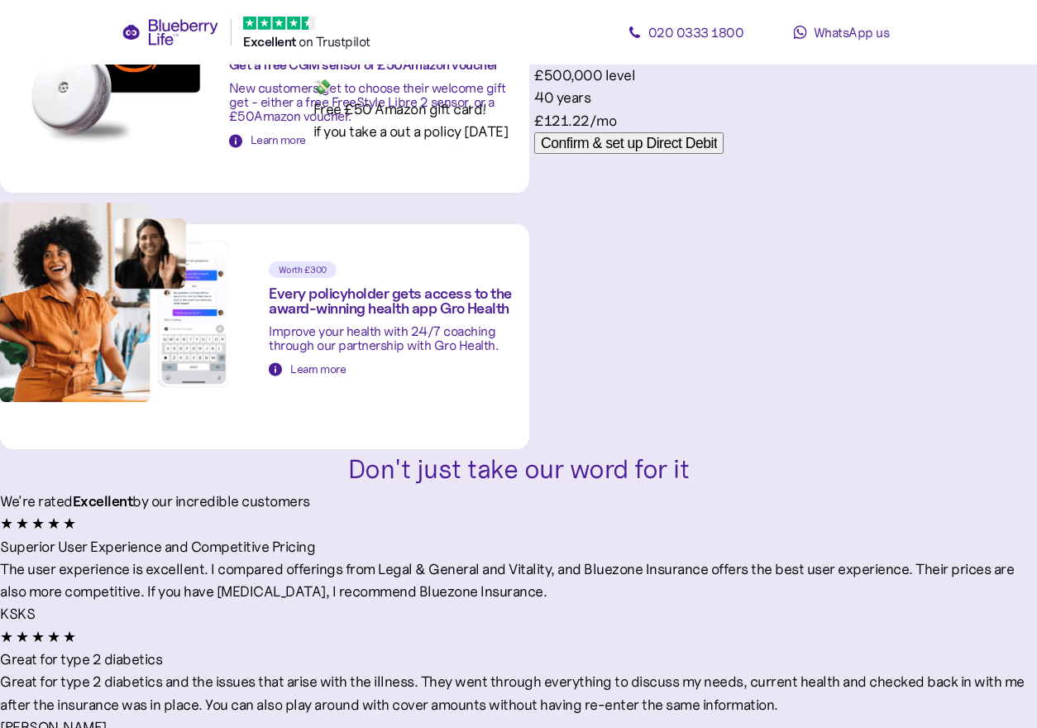
scroll to position [1360, 0]
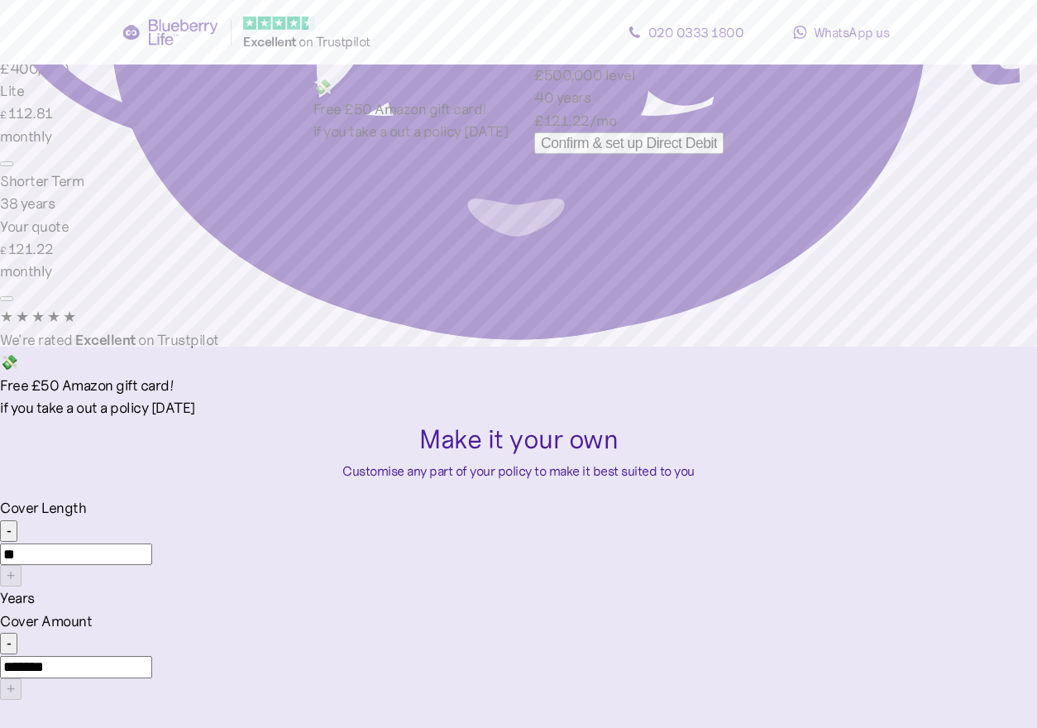
scroll to position [0, 0]
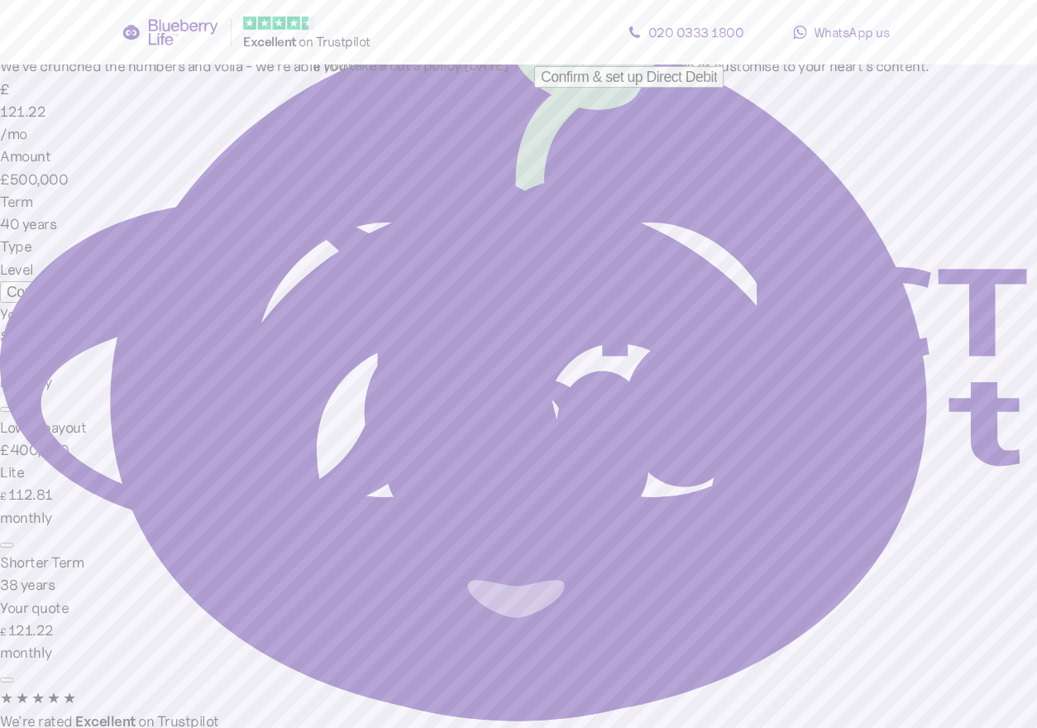
type textarea "*"
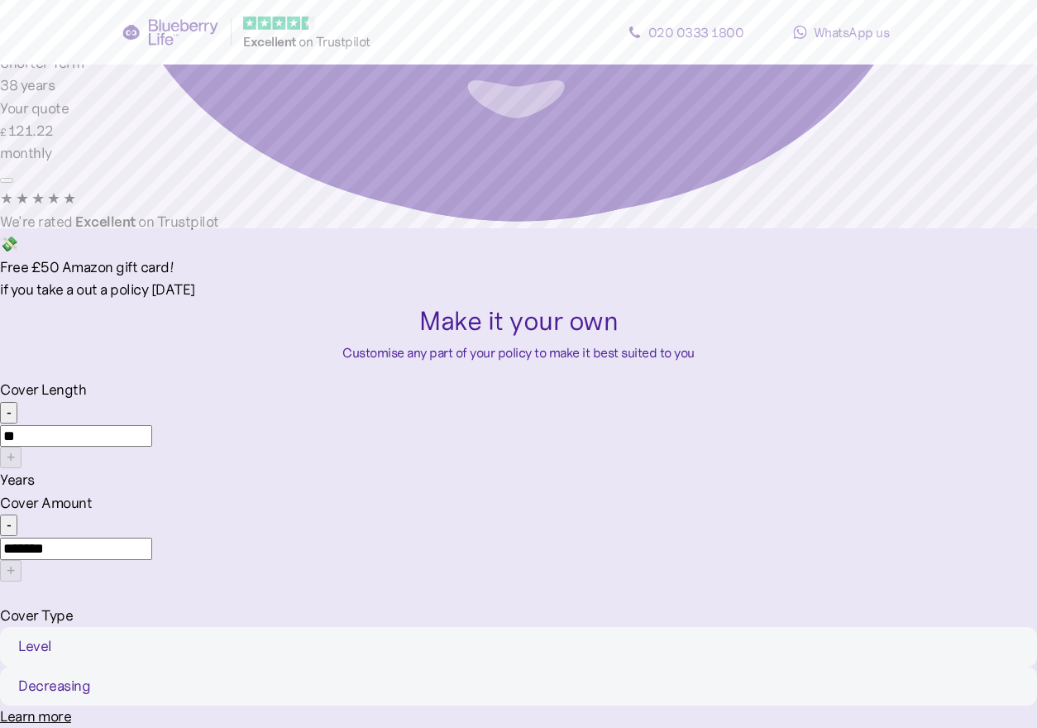
scroll to position [653, 0]
